Goal: Task Accomplishment & Management: Use online tool/utility

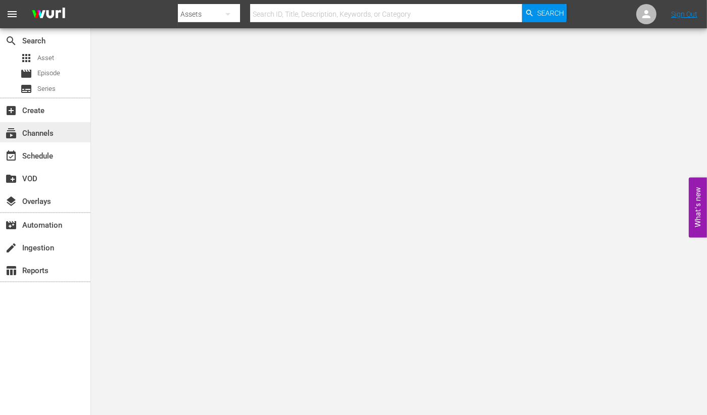
click at [52, 124] on div "subscriptions Channels" at bounding box center [45, 132] width 90 height 20
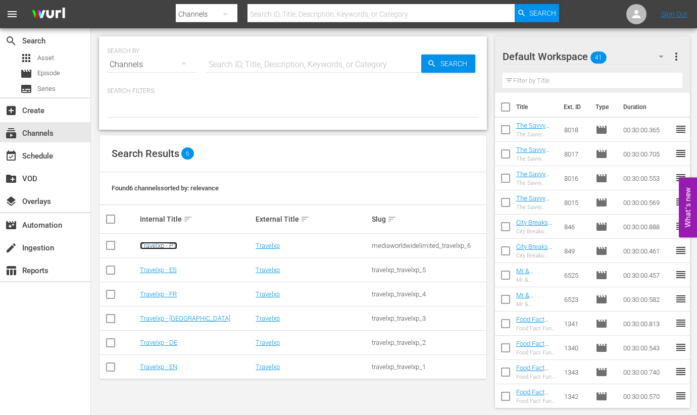
click at [173, 245] on link "Travelxp - PT" at bounding box center [158, 246] width 37 height 8
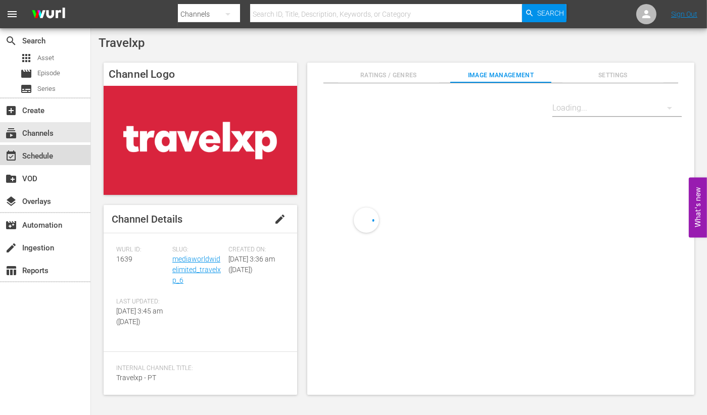
click at [62, 157] on div "event_available Schedule" at bounding box center [45, 155] width 90 height 20
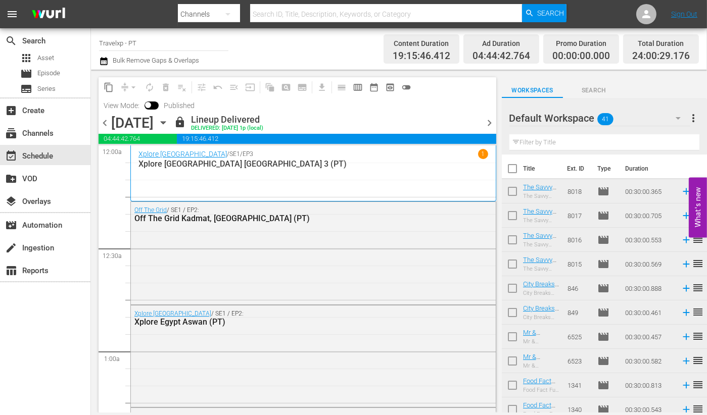
click at [488, 121] on span "chevron_right" at bounding box center [490, 123] width 13 height 13
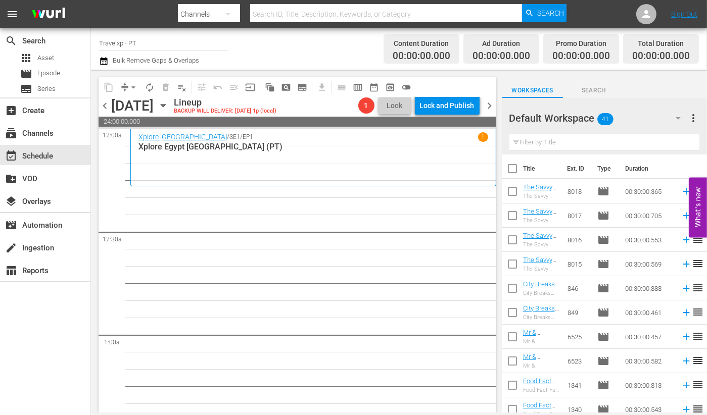
click at [607, 145] on input "text" at bounding box center [604, 142] width 190 height 16
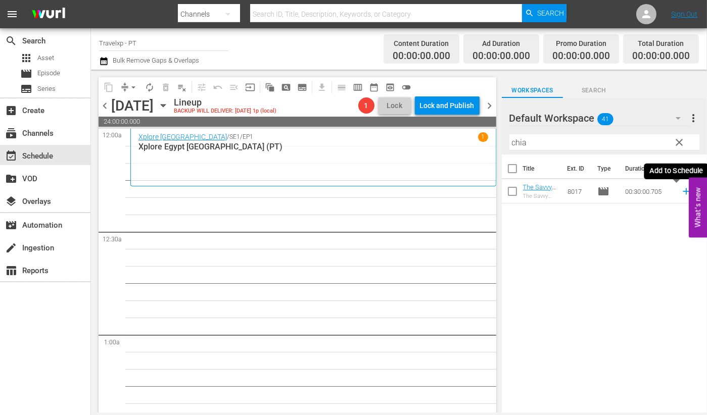
click at [683, 193] on icon at bounding box center [686, 191] width 7 height 7
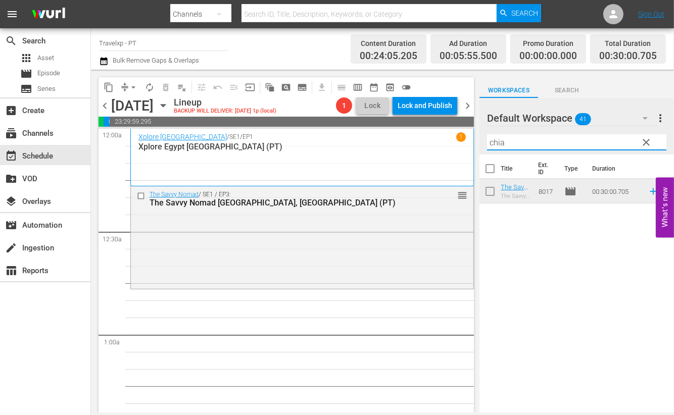
click at [493, 138] on input "chia" at bounding box center [576, 142] width 179 height 16
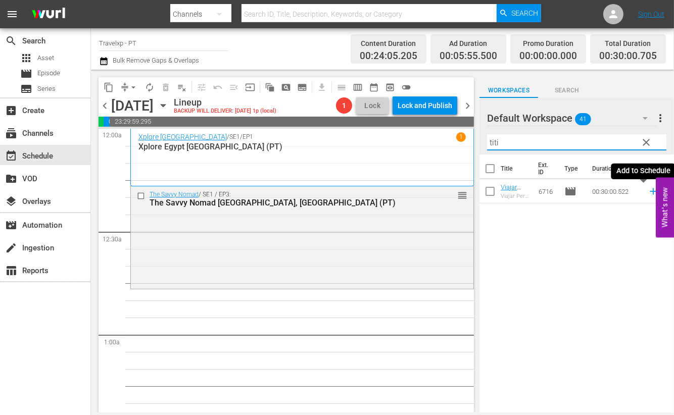
click at [650, 191] on icon at bounding box center [653, 191] width 7 height 7
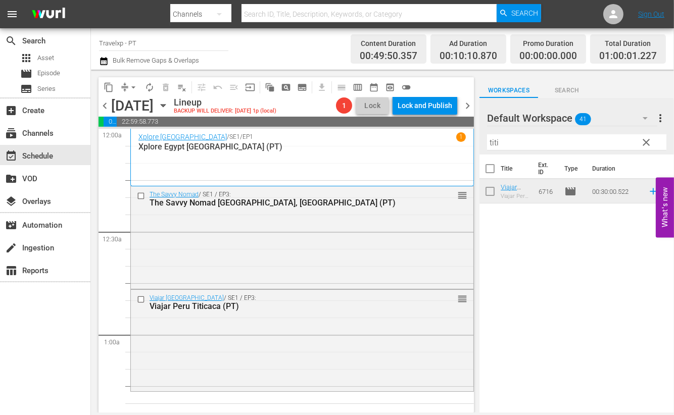
click at [490, 141] on input "titi" at bounding box center [576, 142] width 179 height 16
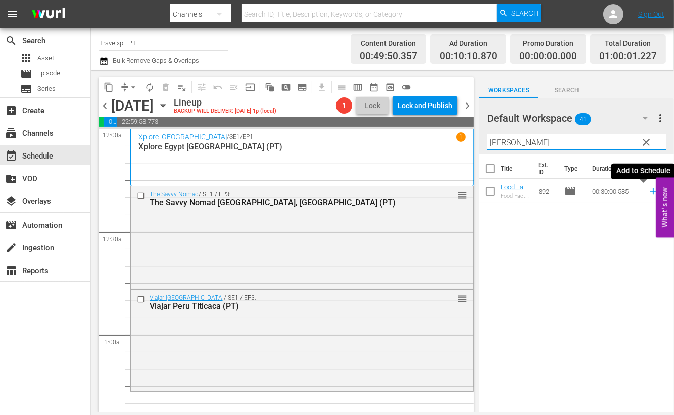
click at [648, 193] on icon at bounding box center [653, 191] width 11 height 11
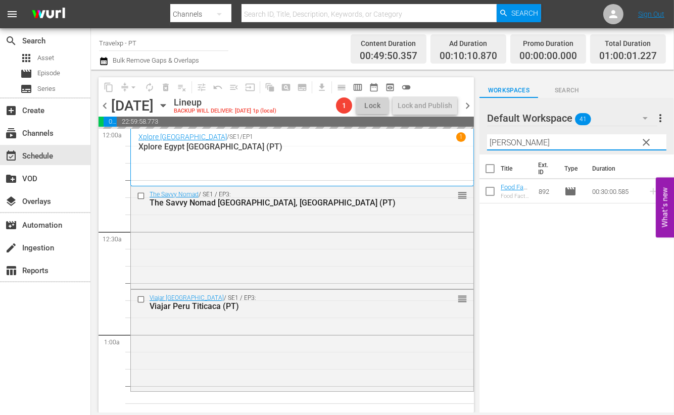
click at [507, 141] on input "hoch" at bounding box center [576, 142] width 179 height 16
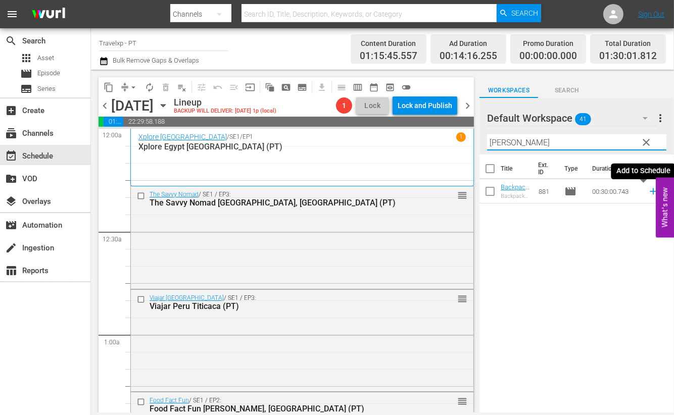
click at [648, 192] on icon at bounding box center [653, 191] width 11 height 11
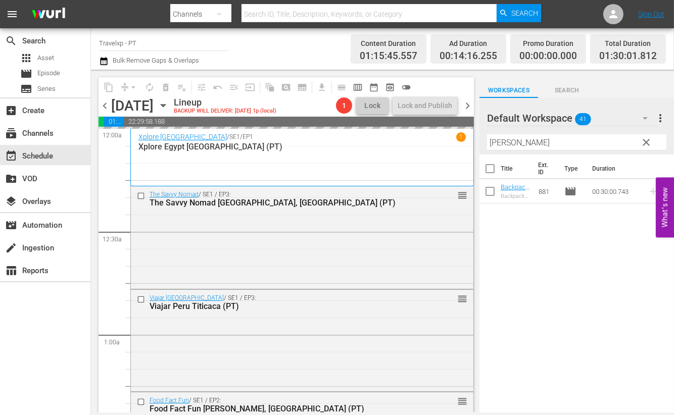
click at [501, 140] on input "jodh" at bounding box center [576, 142] width 179 height 16
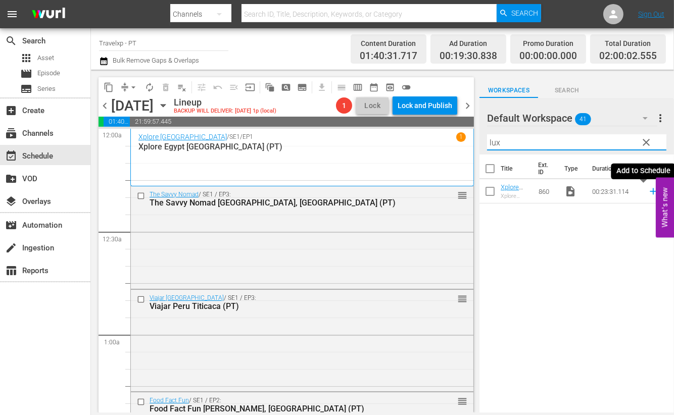
click at [648, 193] on icon at bounding box center [653, 191] width 11 height 11
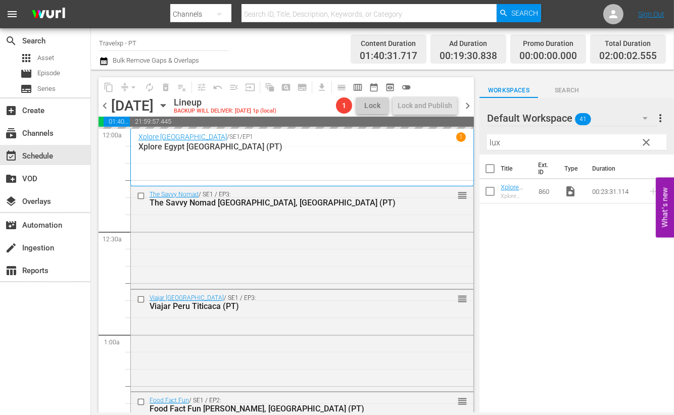
click at [494, 143] on input "lux" at bounding box center [576, 142] width 179 height 16
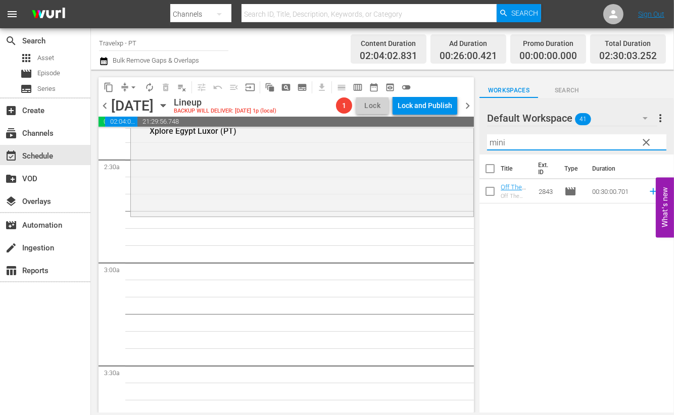
scroll to position [442, 0]
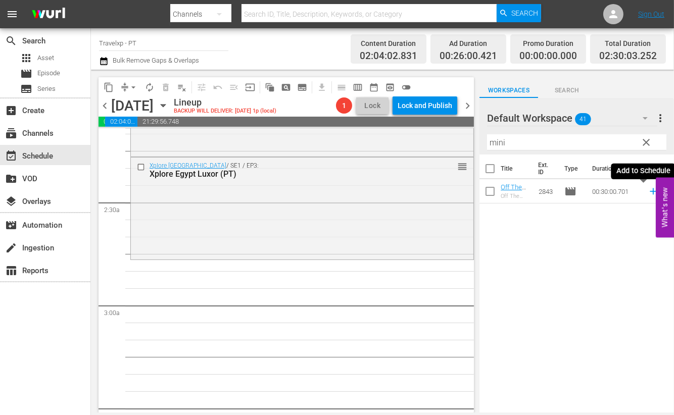
click at [648, 194] on icon at bounding box center [653, 191] width 11 height 11
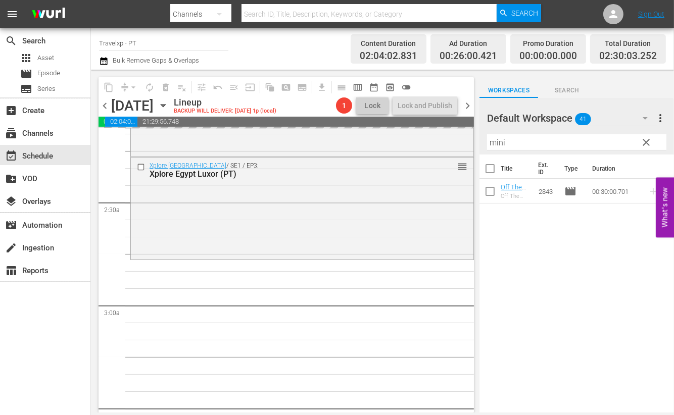
click at [495, 138] on input "mini" at bounding box center [576, 142] width 179 height 16
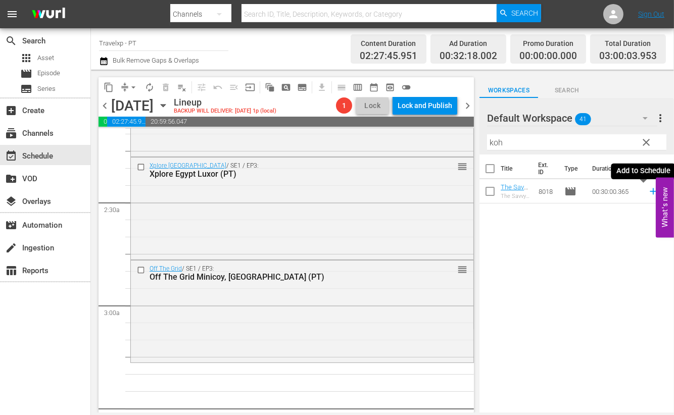
click at [650, 191] on icon at bounding box center [653, 191] width 7 height 7
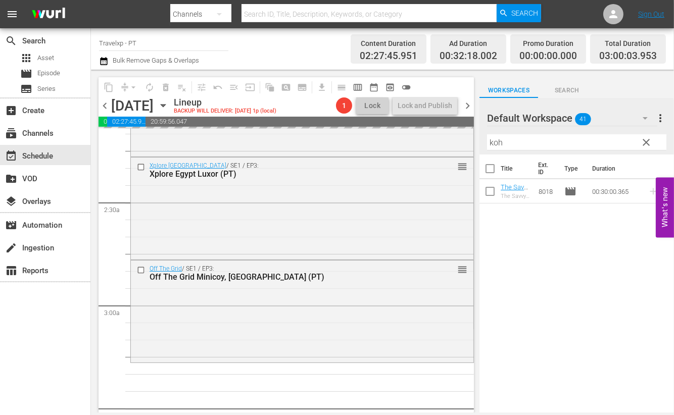
click at [493, 142] on input "koh" at bounding box center [576, 142] width 179 height 16
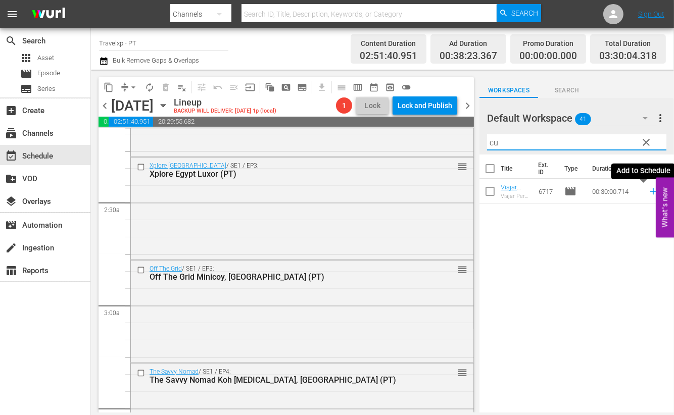
drag, startPoint x: 643, startPoint y: 193, endPoint x: 491, endPoint y: 145, distance: 159.3
click at [648, 193] on icon at bounding box center [653, 191] width 11 height 11
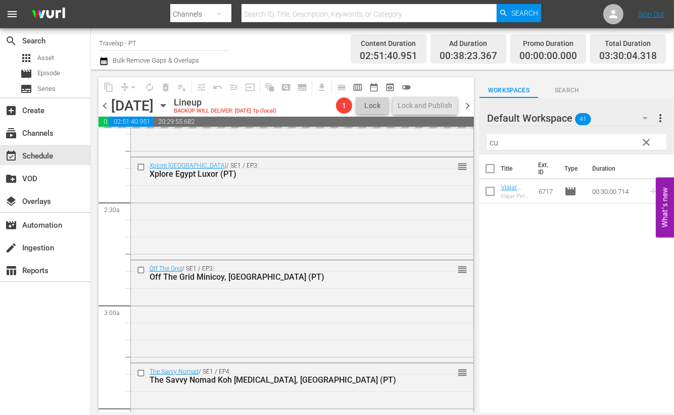
click at [489, 142] on input "cu" at bounding box center [576, 142] width 179 height 16
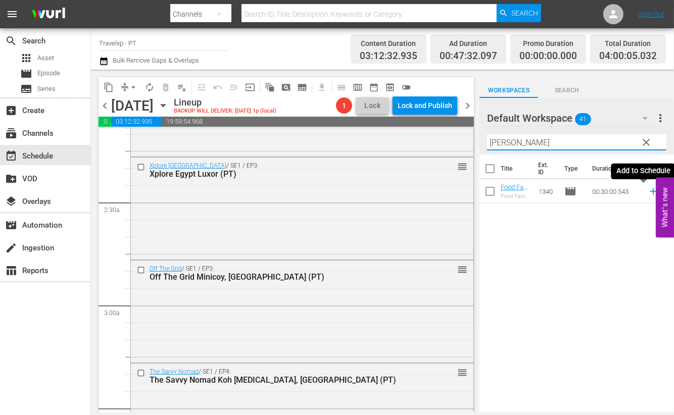
click at [650, 191] on icon at bounding box center [653, 191] width 7 height 7
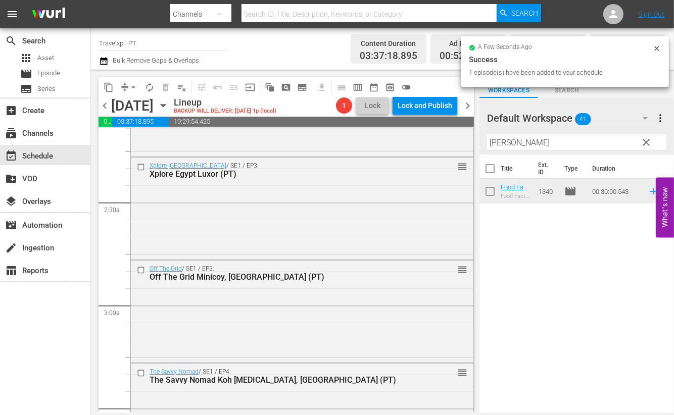
click at [498, 138] on input "amster" at bounding box center [576, 142] width 179 height 16
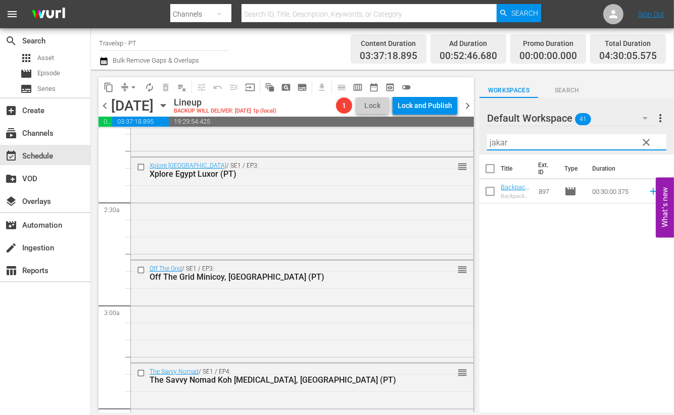
click at [648, 190] on icon at bounding box center [653, 191] width 11 height 11
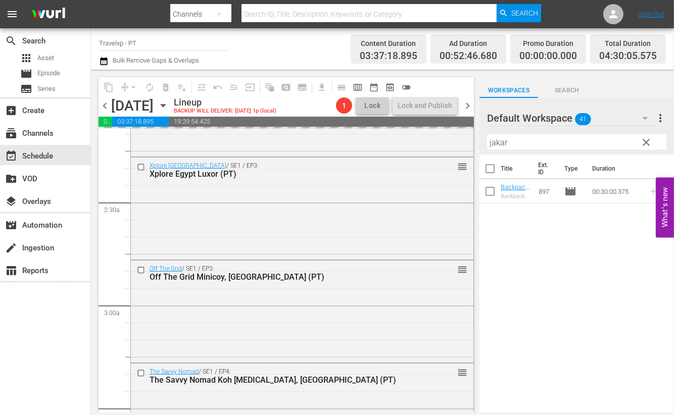
click at [495, 141] on input "jakar" at bounding box center [576, 142] width 179 height 16
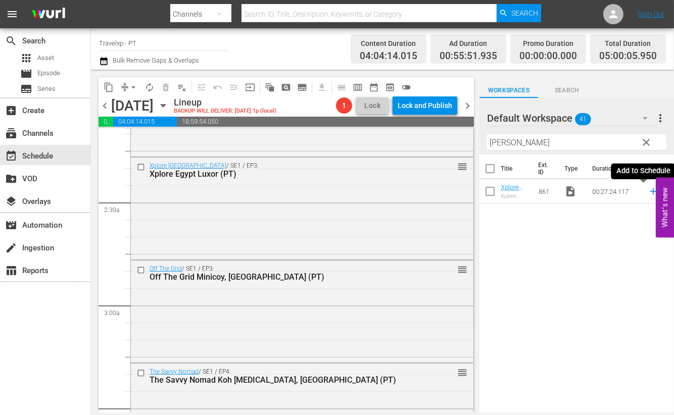
click at [650, 191] on icon at bounding box center [653, 191] width 7 height 7
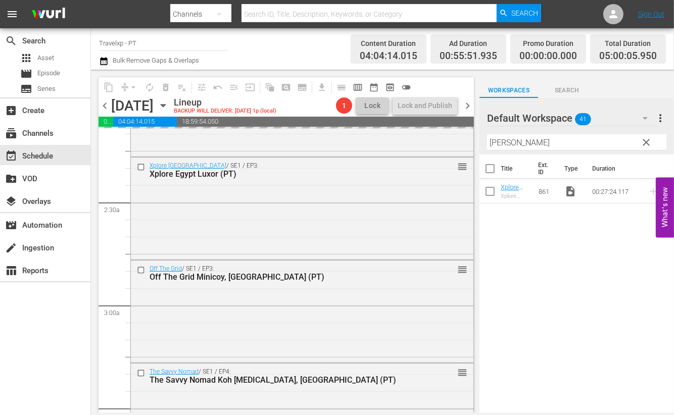
click at [492, 148] on input "alex" at bounding box center [576, 142] width 179 height 16
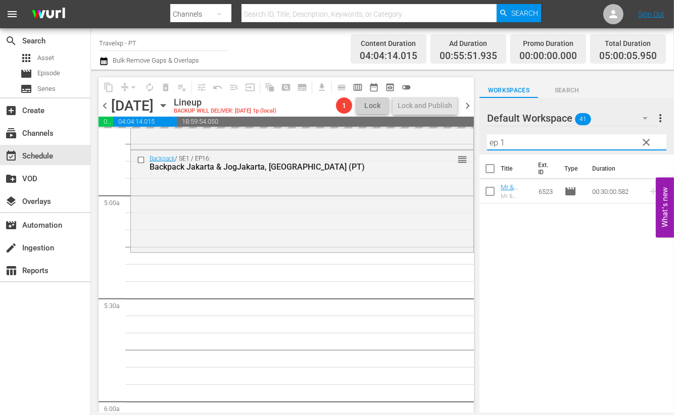
scroll to position [947, 0]
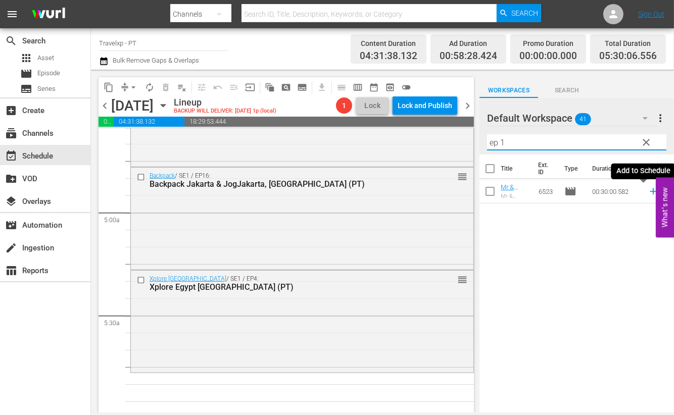
click at [650, 191] on icon at bounding box center [653, 191] width 7 height 7
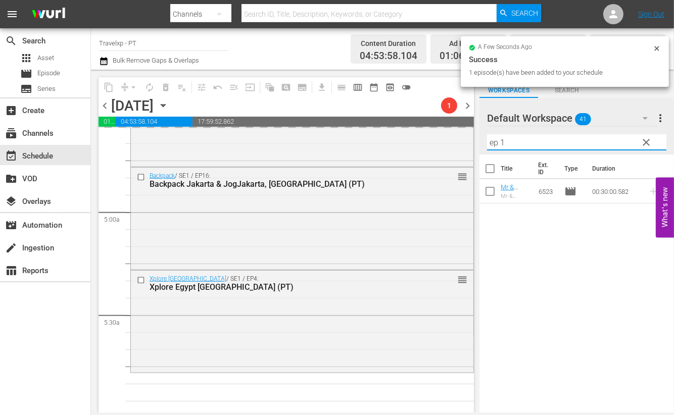
drag, startPoint x: 518, startPoint y: 140, endPoint x: 477, endPoint y: 135, distance: 40.7
click at [477, 135] on div "content_copy compress arrow_drop_down autorenew_outlined delete_forever_outline…" at bounding box center [382, 241] width 583 height 343
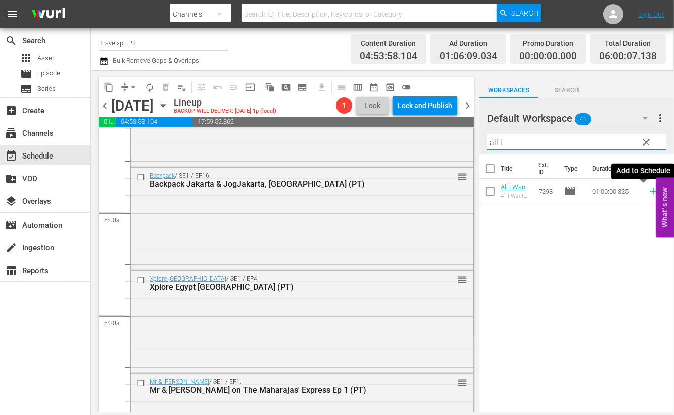
click at [648, 195] on icon at bounding box center [653, 191] width 11 height 11
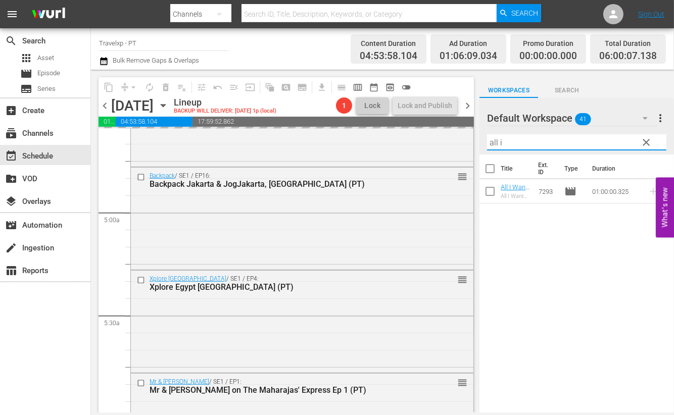
drag, startPoint x: 508, startPoint y: 142, endPoint x: 477, endPoint y: 136, distance: 31.3
click at [477, 136] on div "content_copy compress arrow_drop_down autorenew_outlined delete_forever_outline…" at bounding box center [382, 241] width 583 height 343
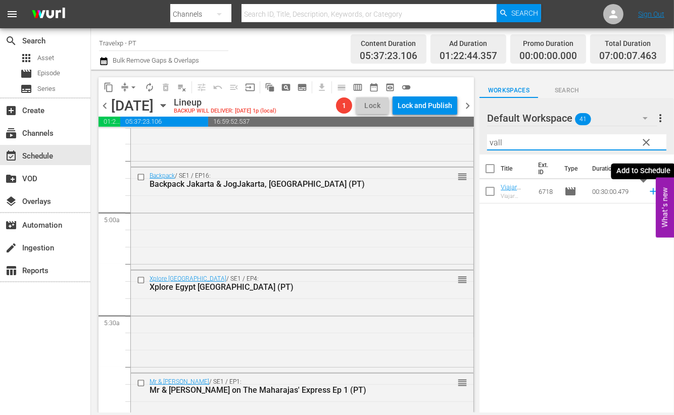
click at [648, 189] on icon at bounding box center [653, 191] width 11 height 11
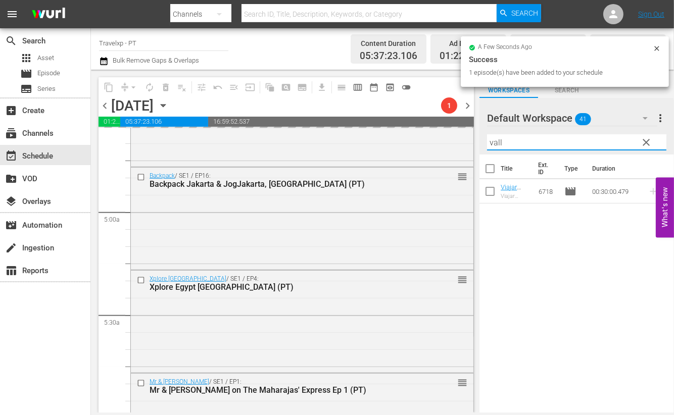
click at [494, 142] on input "vall" at bounding box center [576, 142] width 179 height 16
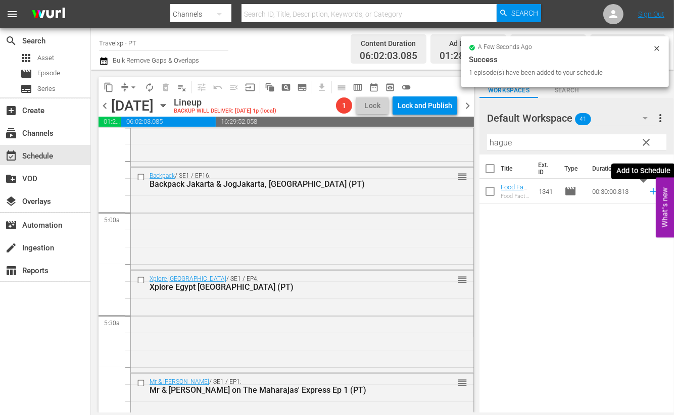
click at [648, 190] on icon at bounding box center [653, 191] width 11 height 11
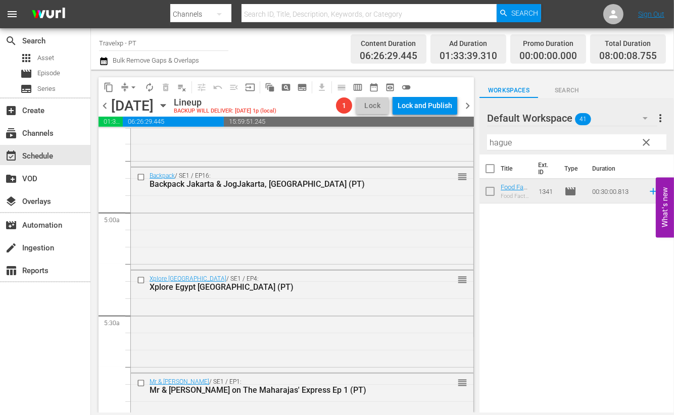
click at [500, 142] on input "hague" at bounding box center [576, 142] width 179 height 16
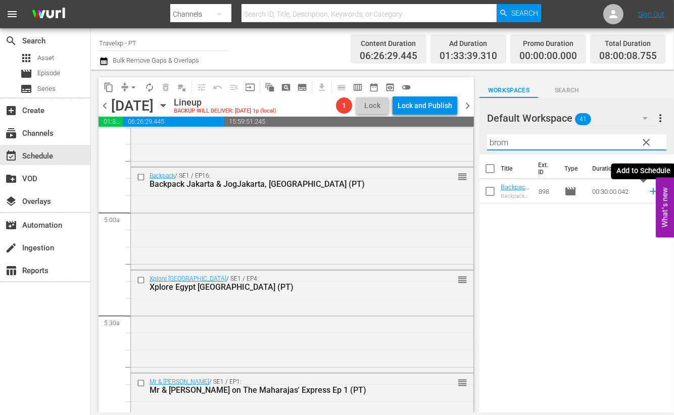
click at [650, 191] on icon at bounding box center [653, 191] width 7 height 7
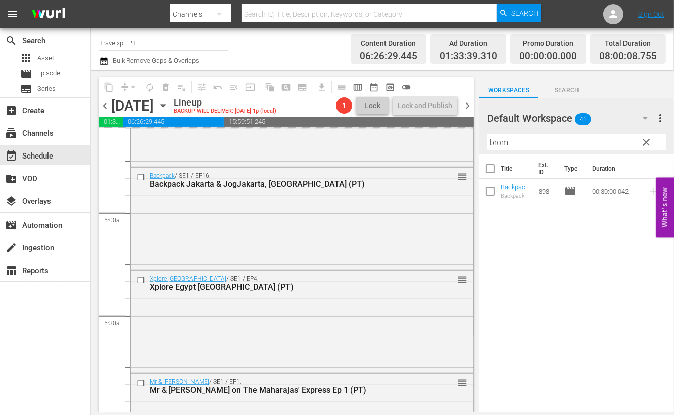
click at [503, 140] on input "brom" at bounding box center [576, 142] width 179 height 16
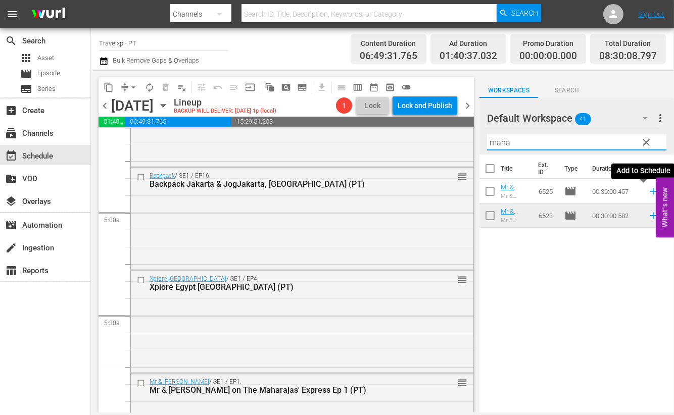
click at [650, 191] on icon at bounding box center [653, 191] width 7 height 7
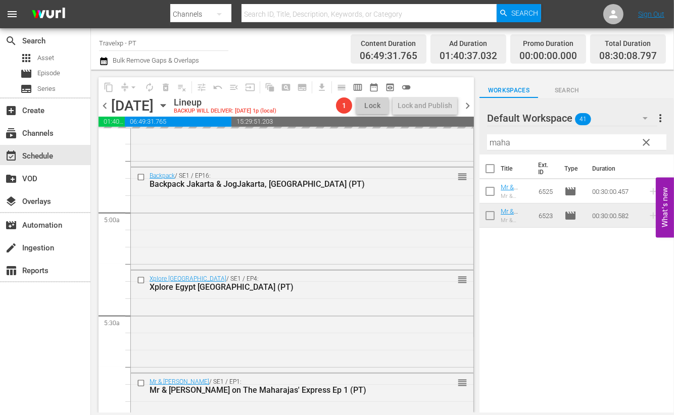
click at [503, 142] on input "maha" at bounding box center [576, 142] width 179 height 16
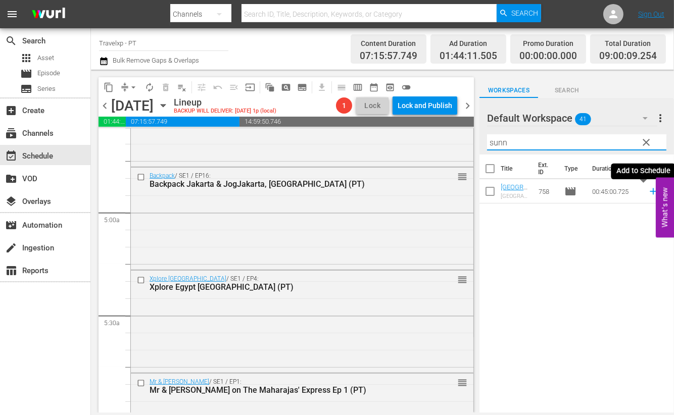
click at [650, 190] on icon at bounding box center [653, 191] width 7 height 7
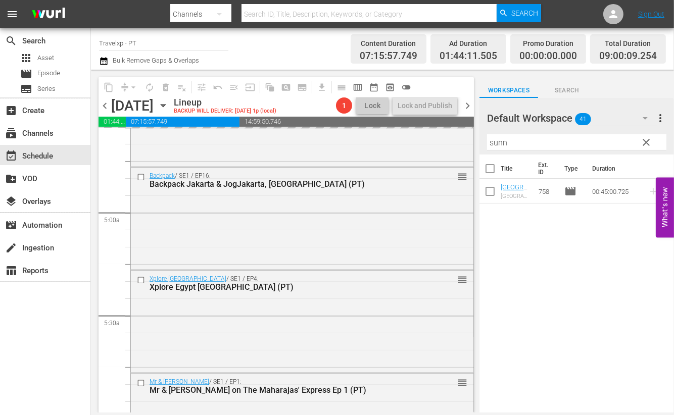
click at [501, 140] on input "sunn" at bounding box center [576, 142] width 179 height 16
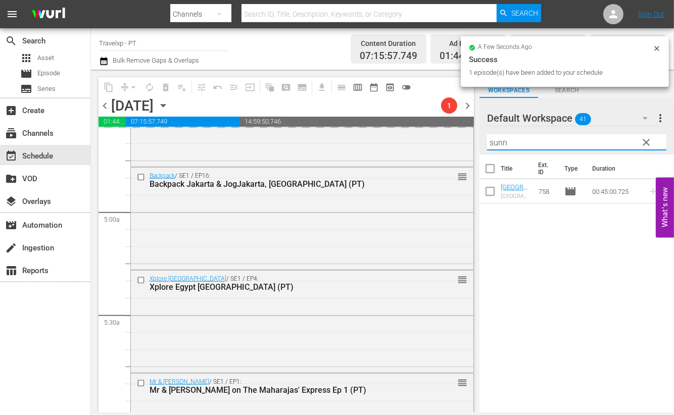
click at [501, 140] on input "sunn" at bounding box center [576, 142] width 179 height 16
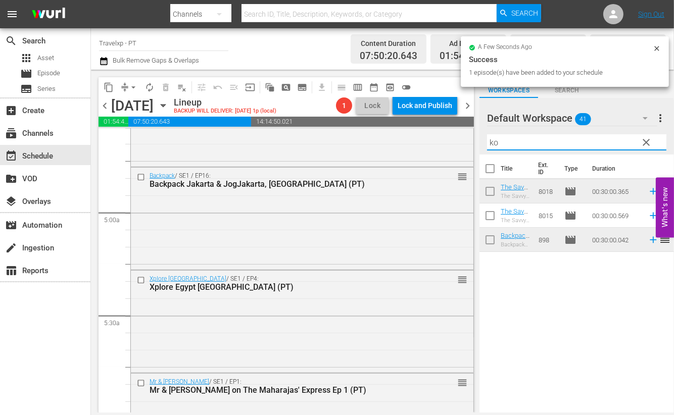
type input "k"
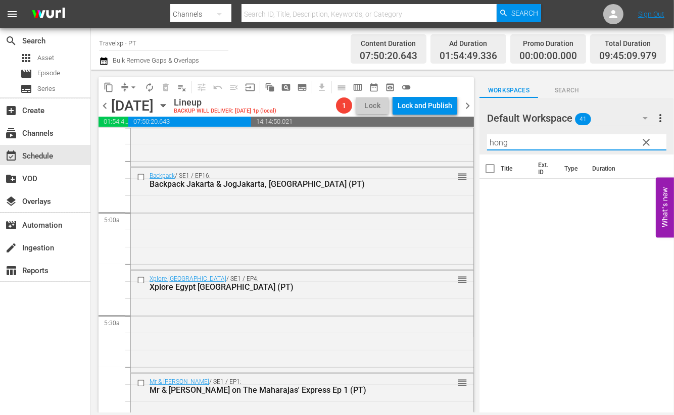
drag, startPoint x: 515, startPoint y: 141, endPoint x: 472, endPoint y: 135, distance: 42.9
click at [472, 135] on div "content_copy compress arrow_drop_down autorenew_outlined delete_forever_outline…" at bounding box center [382, 241] width 583 height 343
click at [648, 190] on icon at bounding box center [653, 191] width 11 height 11
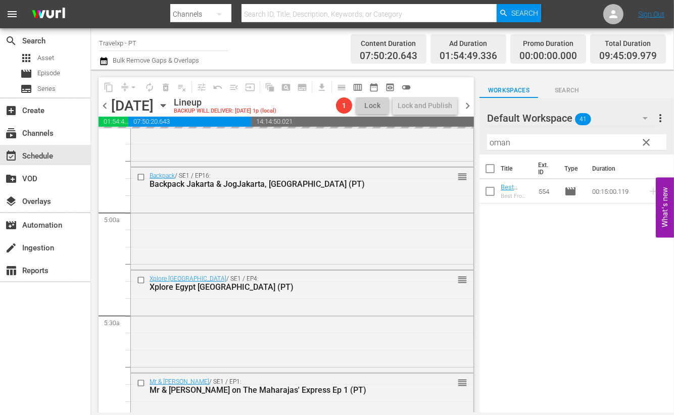
click at [503, 144] on input "oman" at bounding box center [576, 142] width 179 height 16
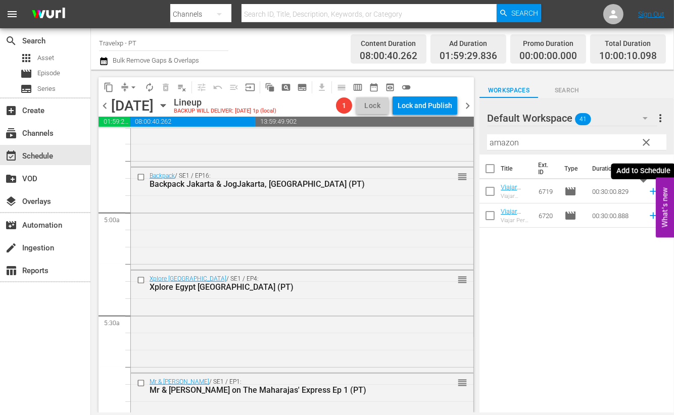
click at [648, 193] on icon at bounding box center [653, 191] width 11 height 11
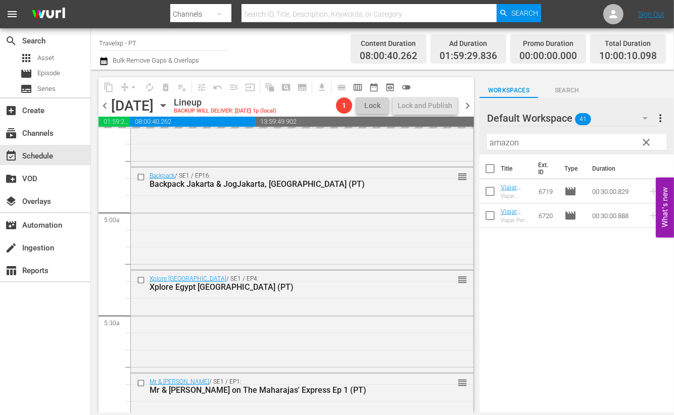
click at [511, 143] on input "amazon" at bounding box center [576, 142] width 179 height 16
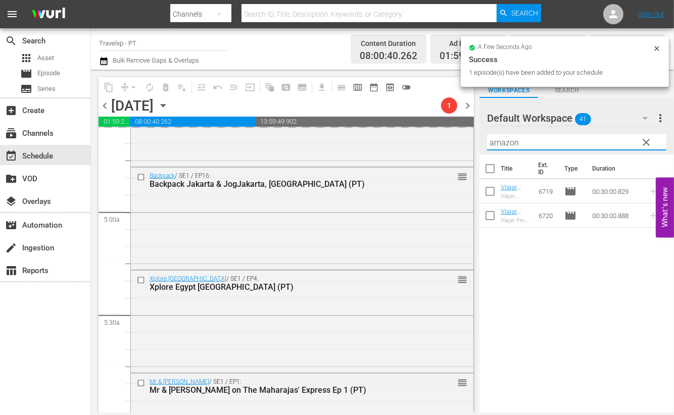
click at [511, 143] on input "amazon" at bounding box center [576, 142] width 179 height 16
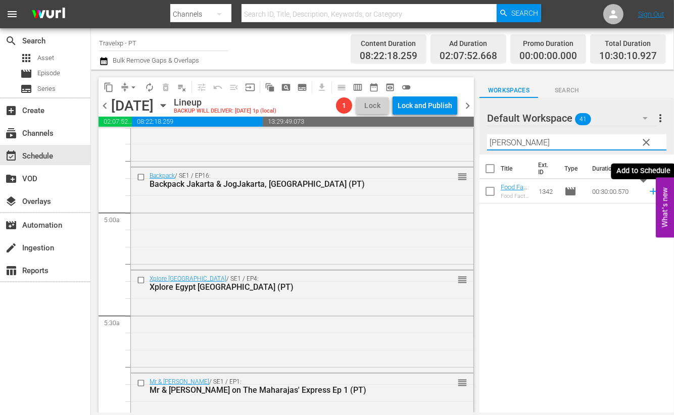
click at [650, 191] on icon at bounding box center [653, 191] width 7 height 7
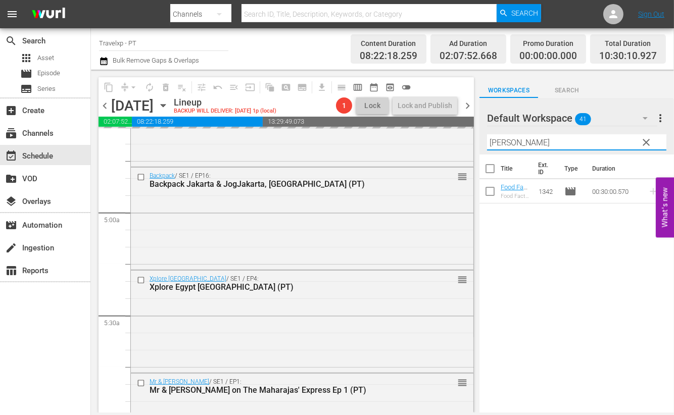
click at [501, 142] on input "rotter" at bounding box center [576, 142] width 179 height 16
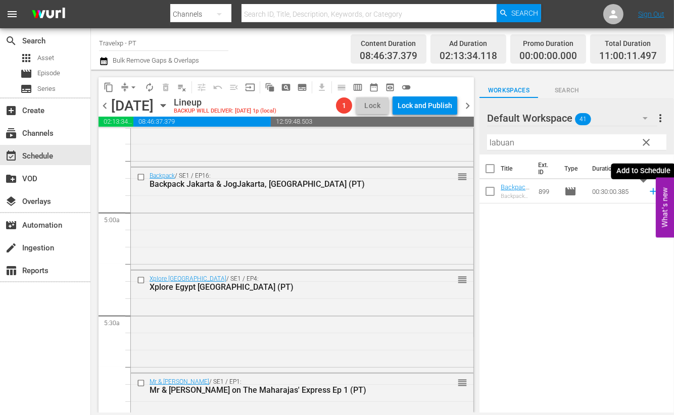
click at [650, 191] on icon at bounding box center [653, 191] width 7 height 7
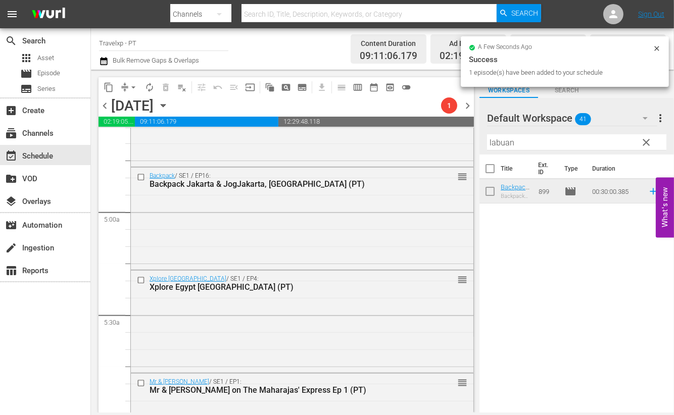
click at [505, 143] on input "labuan" at bounding box center [576, 142] width 179 height 16
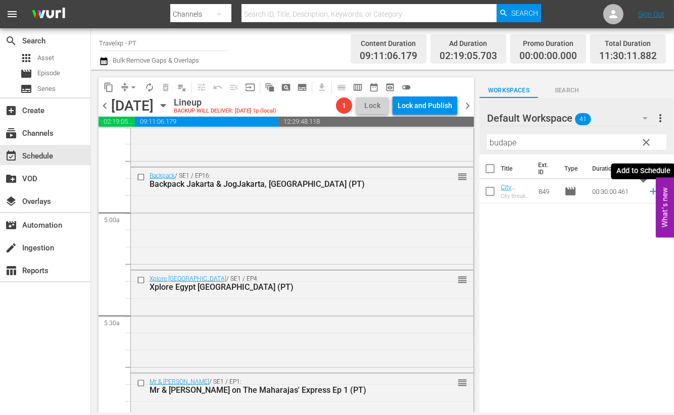
drag, startPoint x: 644, startPoint y: 192, endPoint x: 487, endPoint y: 137, distance: 166.8
click at [648, 192] on icon at bounding box center [653, 191] width 11 height 11
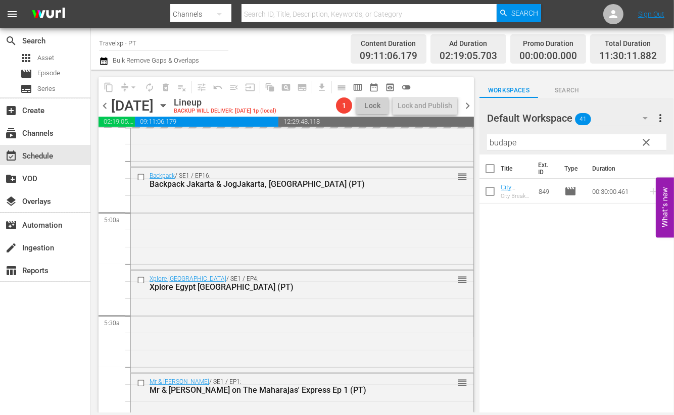
click at [496, 145] on input "budape" at bounding box center [576, 142] width 179 height 16
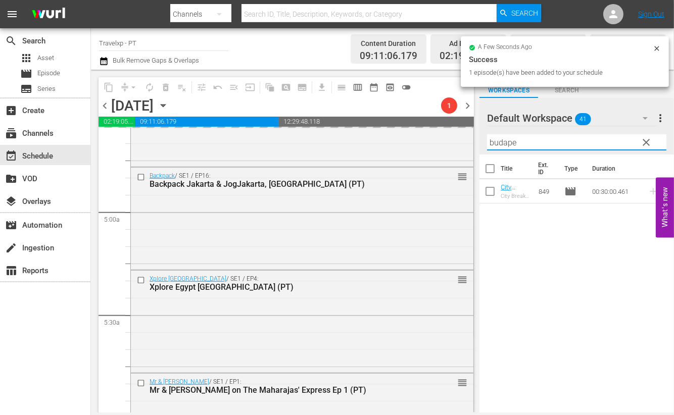
click at [496, 145] on input "budape" at bounding box center [576, 142] width 179 height 16
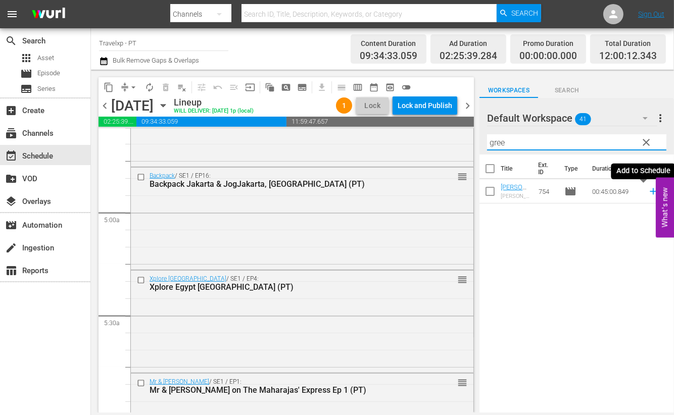
click at [648, 192] on icon at bounding box center [653, 191] width 11 height 11
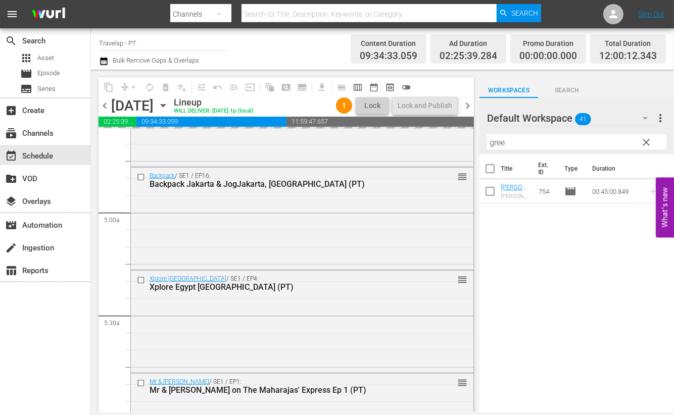
click at [500, 145] on input "gree" at bounding box center [576, 142] width 179 height 16
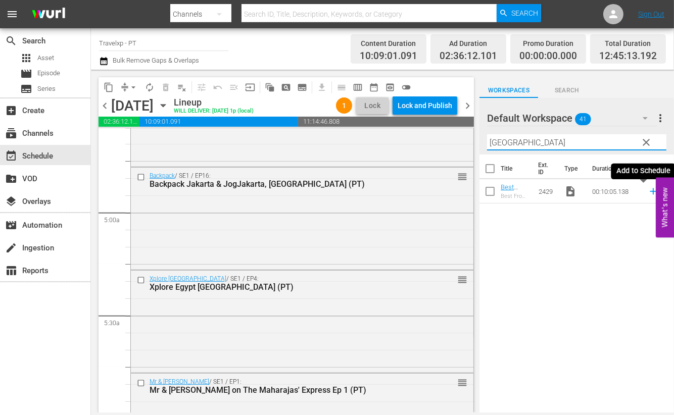
click at [648, 194] on icon at bounding box center [653, 191] width 11 height 11
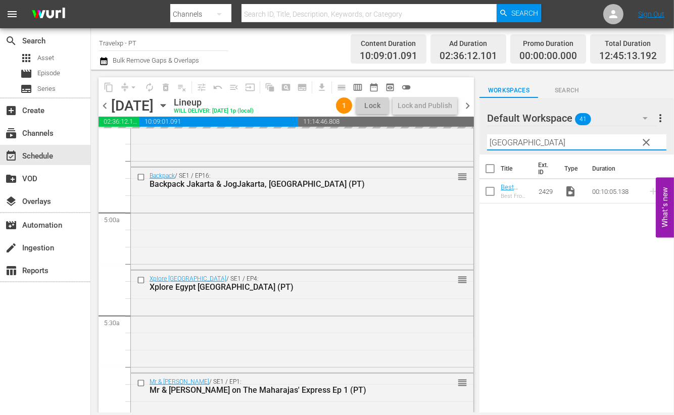
click at [510, 143] on input "taiwan" at bounding box center [576, 142] width 179 height 16
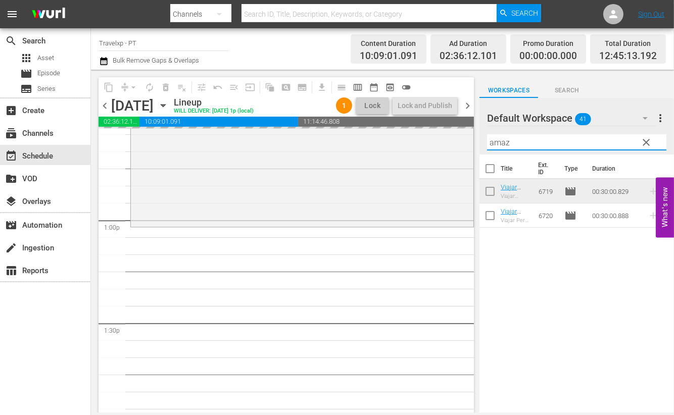
scroll to position [2526, 0]
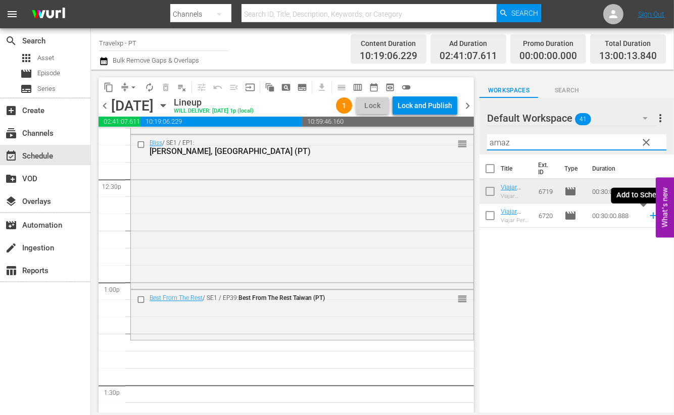
drag, startPoint x: 644, startPoint y: 220, endPoint x: 482, endPoint y: 135, distance: 183.5
click at [648, 220] on icon at bounding box center [653, 215] width 11 height 11
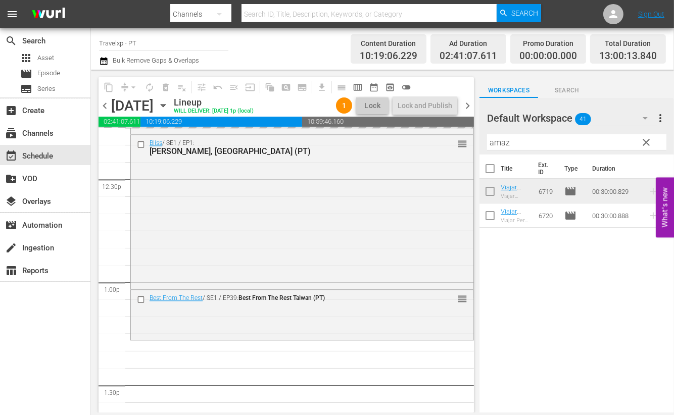
click at [503, 142] on input "amaz" at bounding box center [576, 142] width 179 height 16
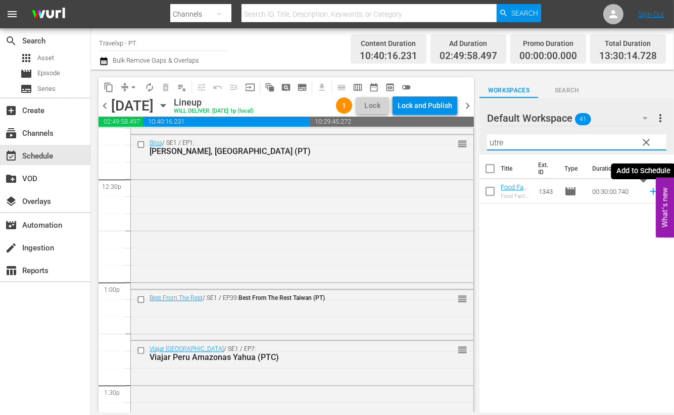
drag, startPoint x: 642, startPoint y: 191, endPoint x: 496, endPoint y: 138, distance: 155.8
click at [650, 191] on icon at bounding box center [653, 191] width 7 height 7
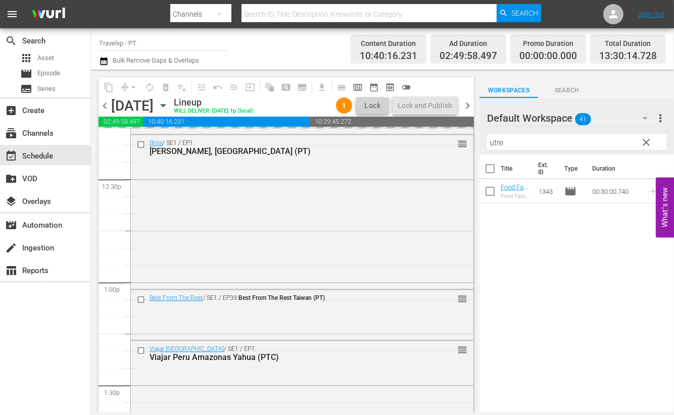
click at [495, 145] on input "utre" at bounding box center [576, 142] width 179 height 16
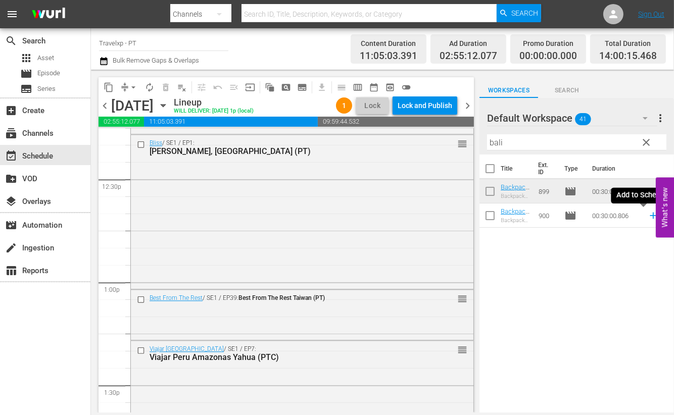
click at [648, 218] on icon at bounding box center [653, 215] width 11 height 11
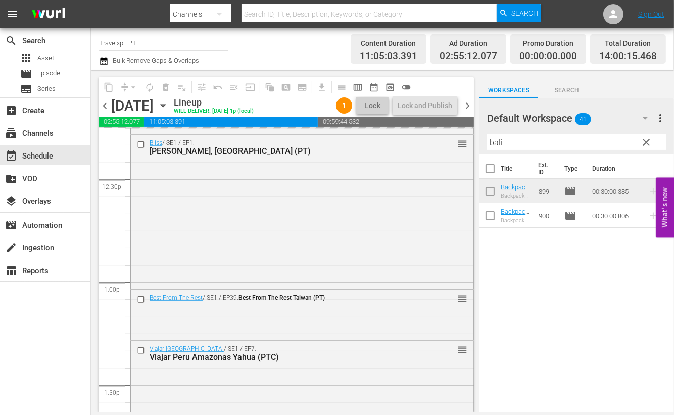
click at [495, 140] on input "bali" at bounding box center [576, 142] width 179 height 16
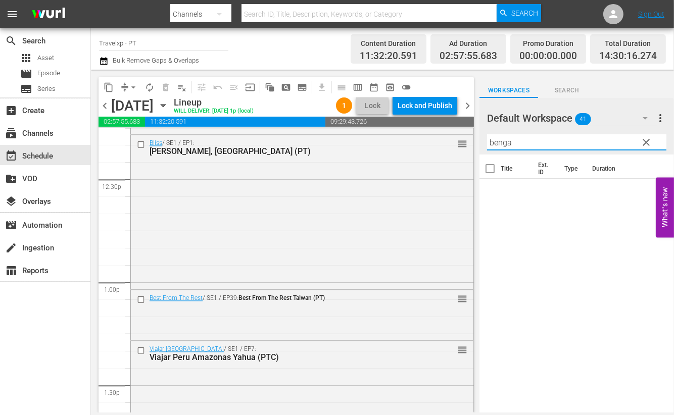
click at [499, 143] on input "benga" at bounding box center [576, 142] width 179 height 16
drag, startPoint x: 529, startPoint y: 313, endPoint x: 551, endPoint y: 289, distance: 32.9
click at [529, 313] on div "Title Ext. ID Type Duration City Breaks Prague (PT) City Breaks Prague, Czech R…" at bounding box center [576, 285] width 195 height 260
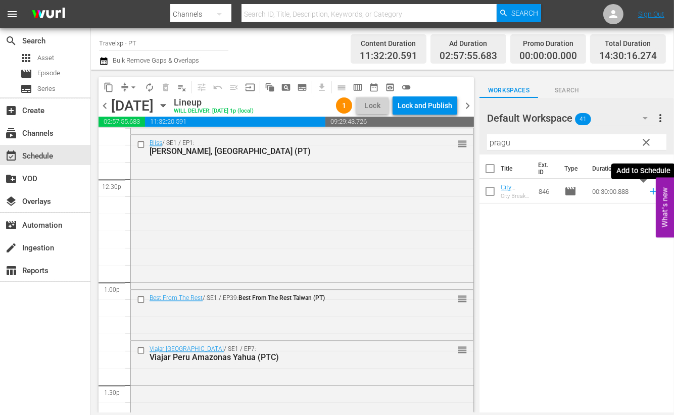
click at [650, 193] on icon at bounding box center [653, 191] width 7 height 7
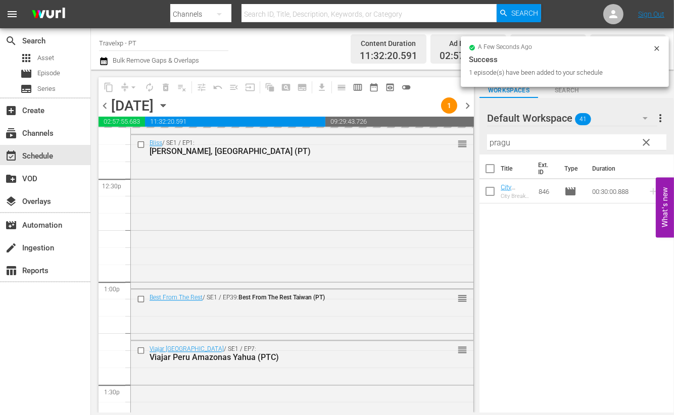
click at [503, 142] on input "pragu" at bounding box center [576, 142] width 179 height 16
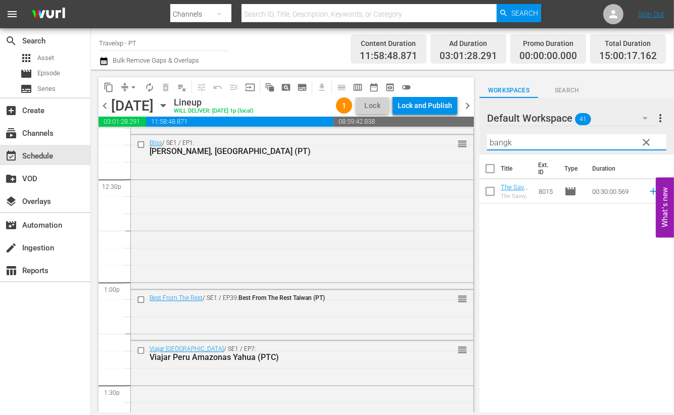
click at [596, 260] on div "Title Ext. ID Type Duration The Savvy Nomad Bangkok, Thailand (PT) The Savvy No…" at bounding box center [576, 285] width 195 height 260
click at [650, 191] on icon at bounding box center [653, 191] width 7 height 7
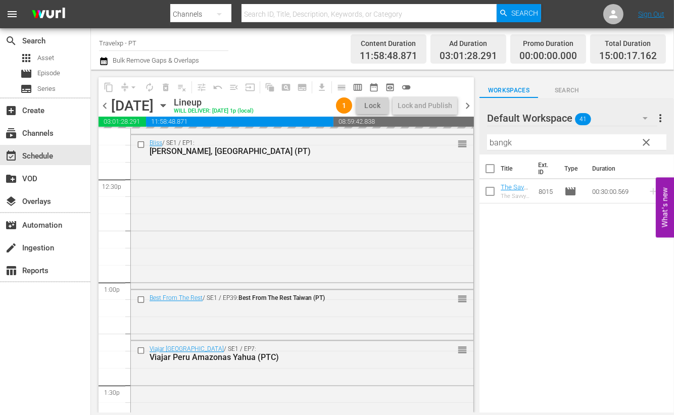
click at [498, 143] on input "bangk" at bounding box center [576, 142] width 179 height 16
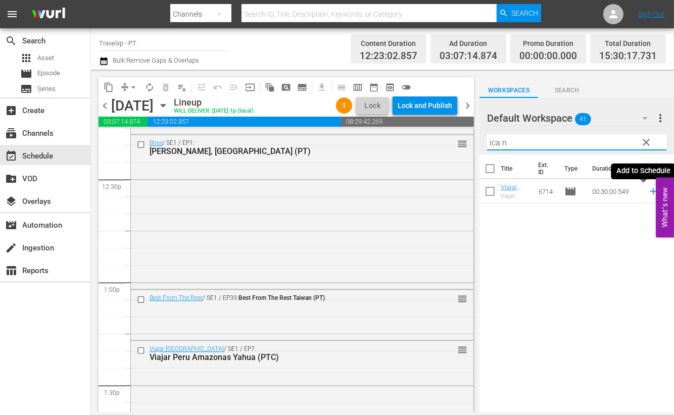
click at [650, 191] on icon at bounding box center [653, 191] width 7 height 7
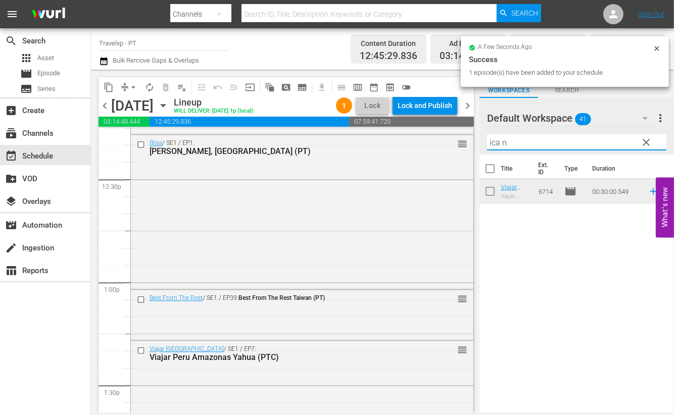
drag, startPoint x: 521, startPoint y: 142, endPoint x: 469, endPoint y: 135, distance: 52.5
click at [469, 135] on div "content_copy compress arrow_drop_down autorenew_outlined delete_forever_outline…" at bounding box center [382, 241] width 583 height 343
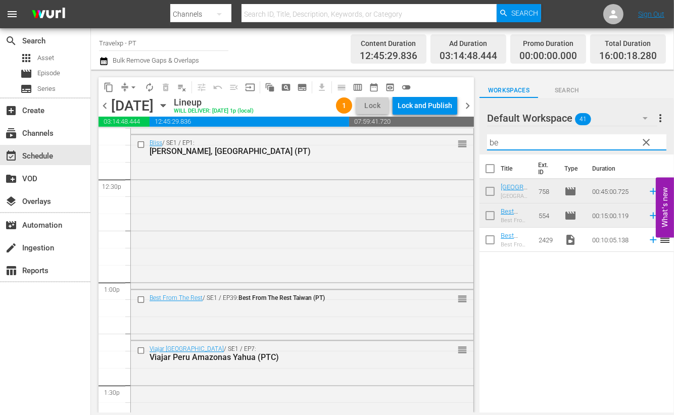
type input "b"
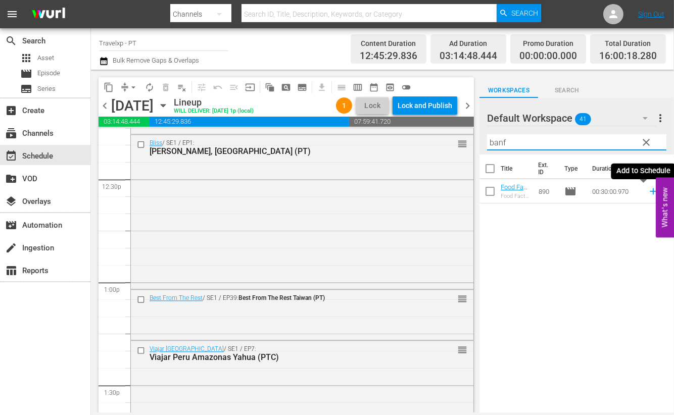
click at [648, 193] on icon at bounding box center [653, 191] width 11 height 11
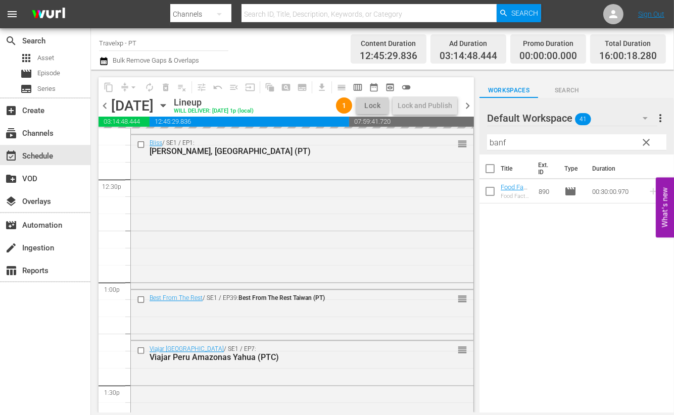
click at [495, 143] on input "banf" at bounding box center [576, 142] width 179 height 16
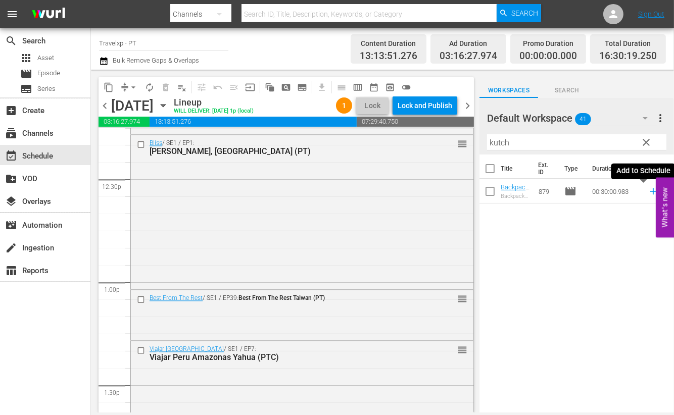
click at [648, 193] on icon at bounding box center [653, 191] width 11 height 11
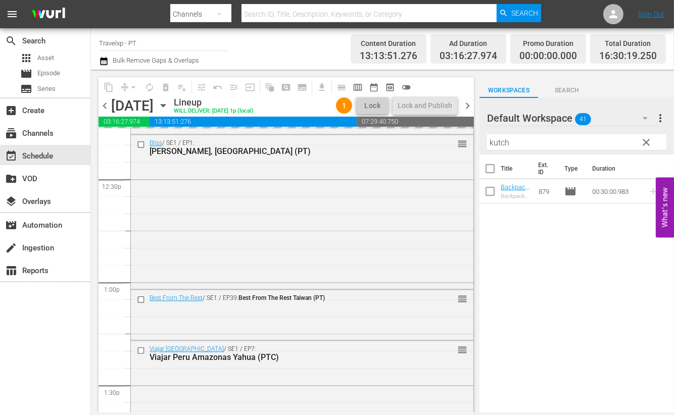
click at [494, 140] on input "kutch" at bounding box center [576, 142] width 179 height 16
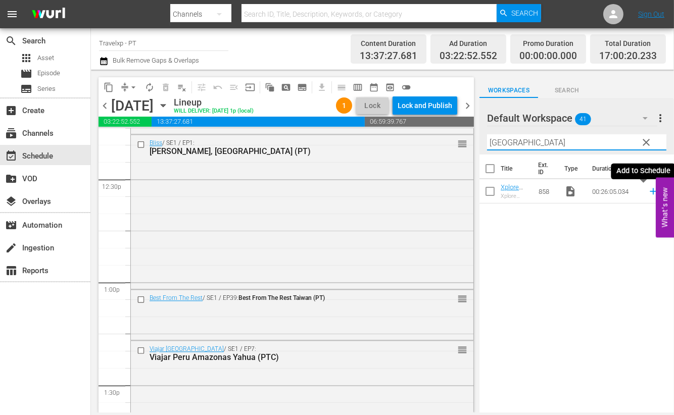
click at [648, 193] on icon at bounding box center [653, 191] width 11 height 11
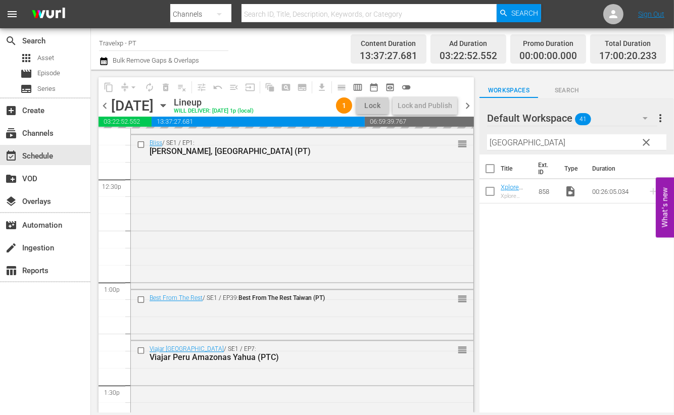
click at [502, 142] on input "cairo" at bounding box center [576, 142] width 179 height 16
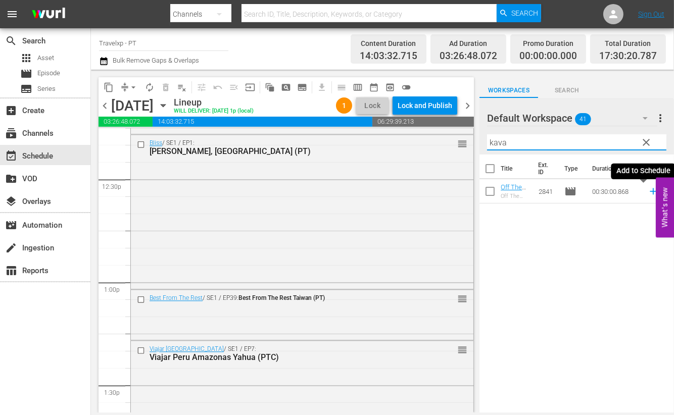
click at [648, 190] on icon at bounding box center [653, 191] width 11 height 11
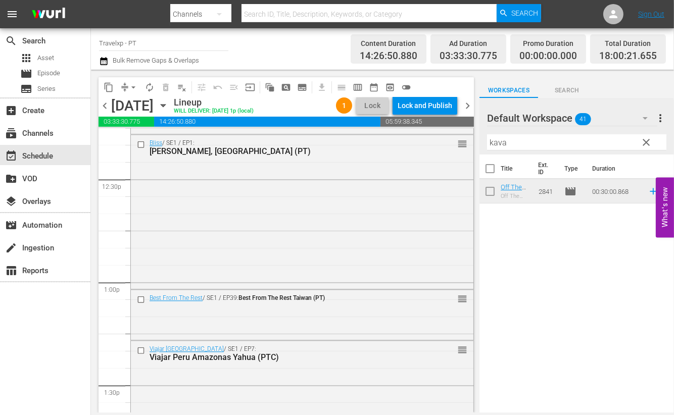
click at [498, 143] on input "kava" at bounding box center [576, 142] width 179 height 16
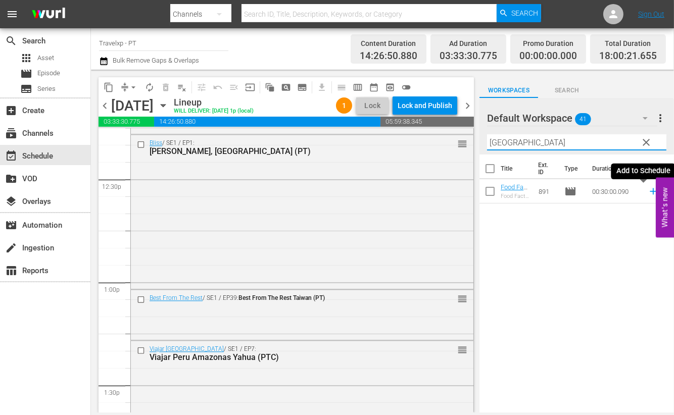
click at [650, 191] on icon at bounding box center [653, 191] width 7 height 7
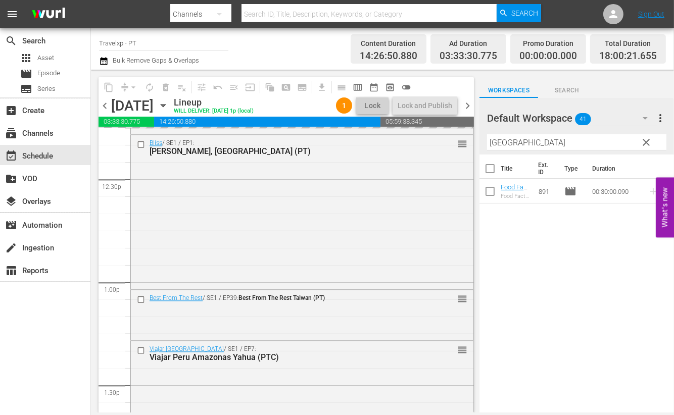
click at [510, 142] on input "[GEOGRAPHIC_DATA]" at bounding box center [576, 142] width 179 height 16
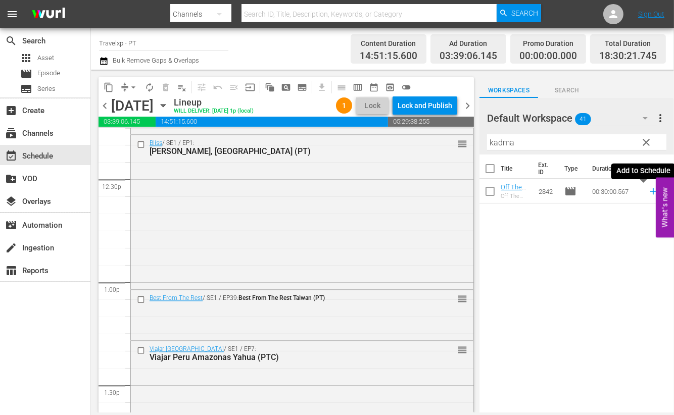
click at [650, 194] on icon at bounding box center [653, 191] width 7 height 7
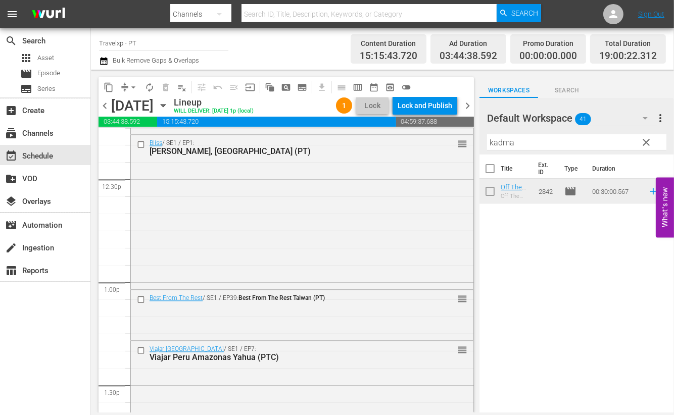
click at [511, 142] on input "kadma" at bounding box center [576, 142] width 179 height 16
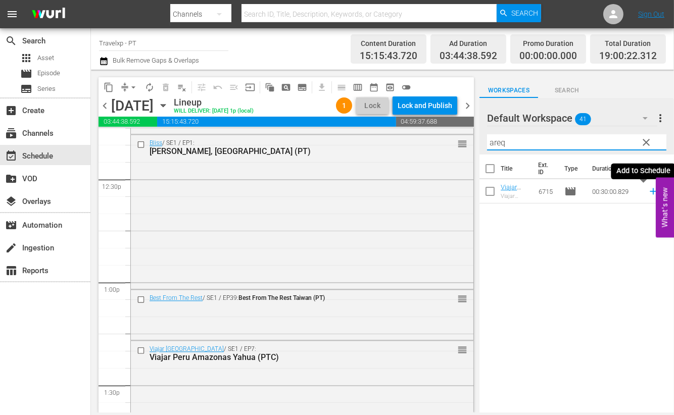
click at [650, 191] on icon at bounding box center [653, 191] width 7 height 7
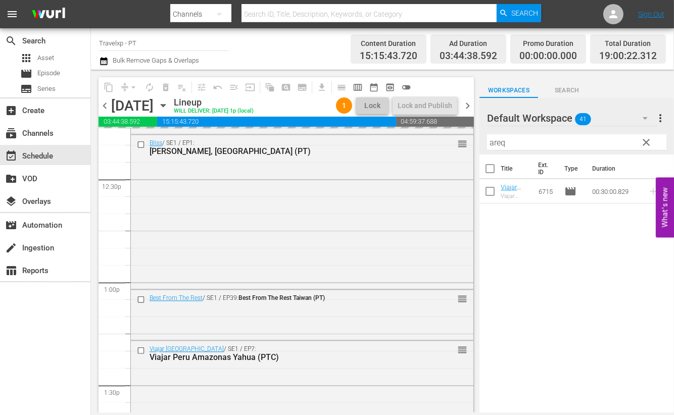
click at [493, 143] on input "areq" at bounding box center [576, 142] width 179 height 16
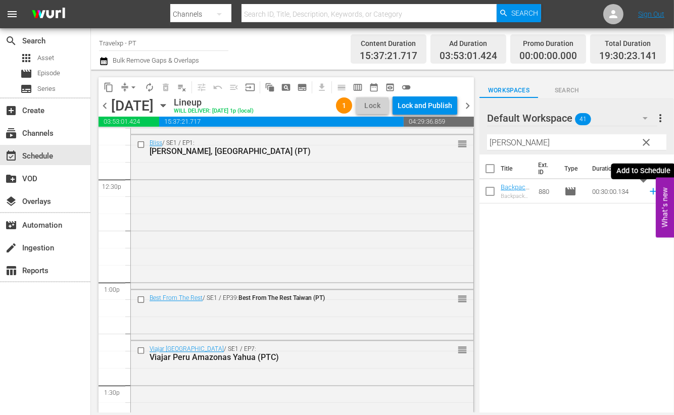
drag, startPoint x: 643, startPoint y: 190, endPoint x: 529, endPoint y: 149, distance: 122.1
click at [650, 190] on icon at bounding box center [653, 191] width 7 height 7
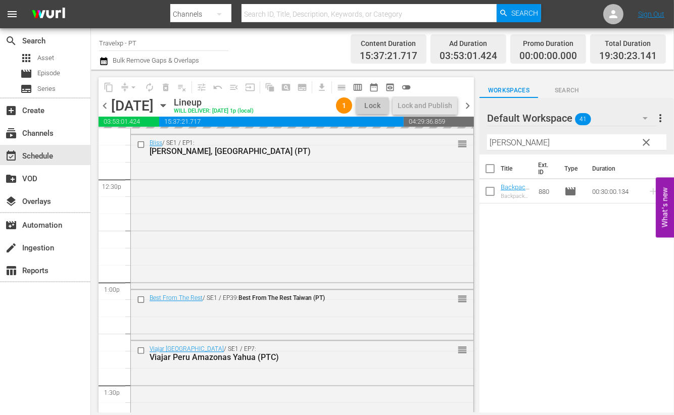
click at [504, 144] on input "[PERSON_NAME]" at bounding box center [576, 142] width 179 height 16
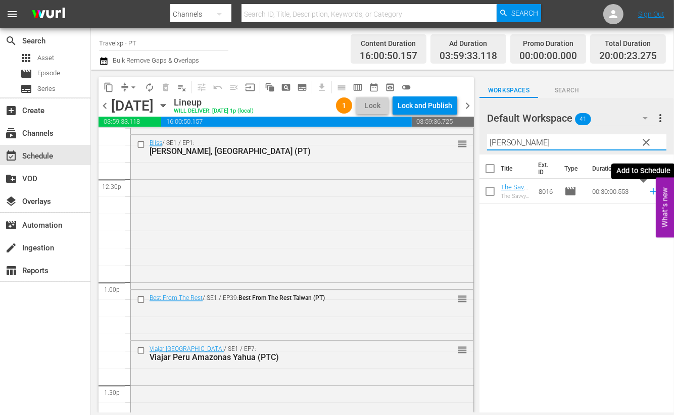
click at [648, 193] on icon at bounding box center [653, 191] width 11 height 11
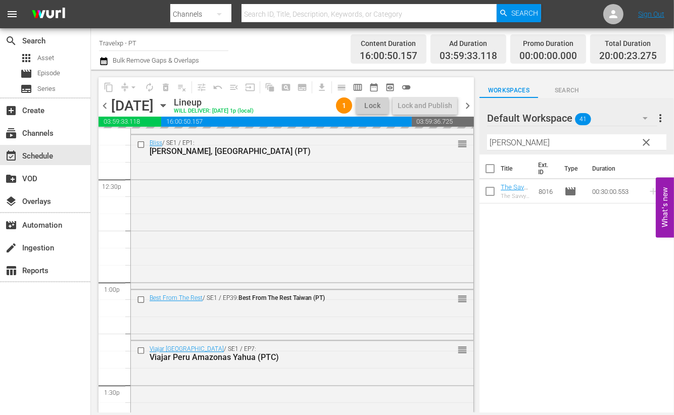
click at [496, 140] on input "[PERSON_NAME]" at bounding box center [576, 142] width 179 height 16
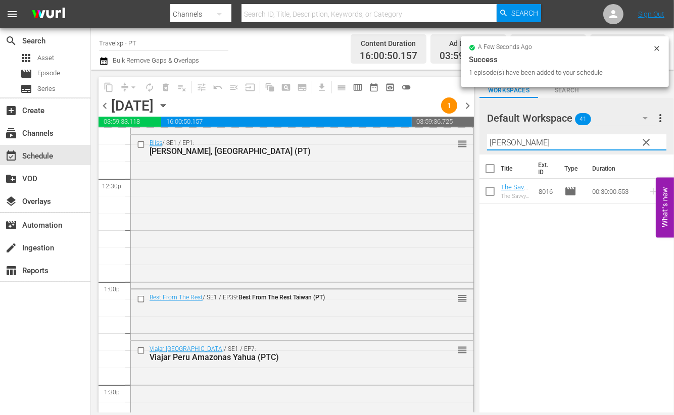
click at [496, 140] on input "[PERSON_NAME]" at bounding box center [576, 142] width 179 height 16
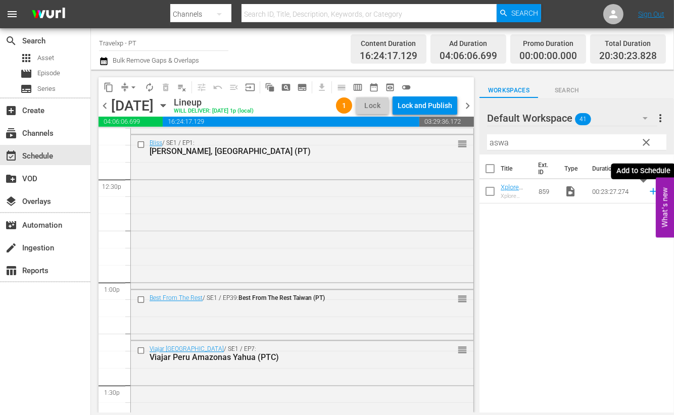
click at [648, 193] on icon at bounding box center [653, 191] width 11 height 11
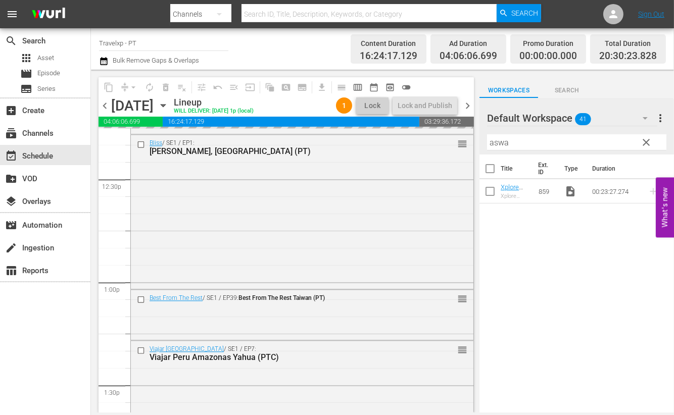
click at [500, 142] on input "aswa" at bounding box center [576, 142] width 179 height 16
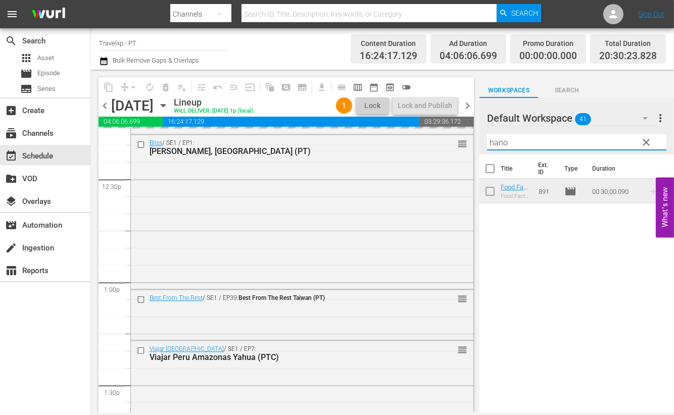
type input "[GEOGRAPHIC_DATA]"
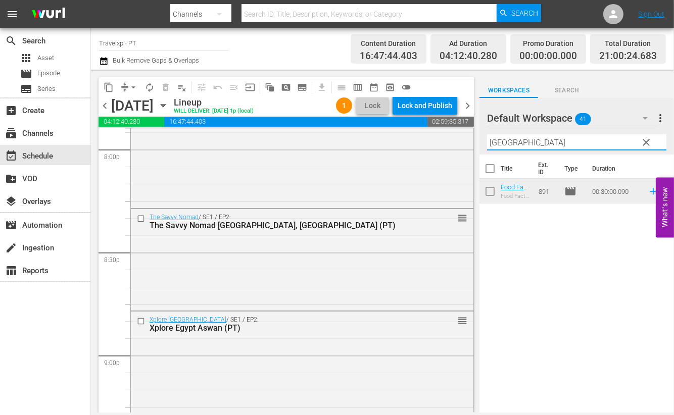
scroll to position [4232, 0]
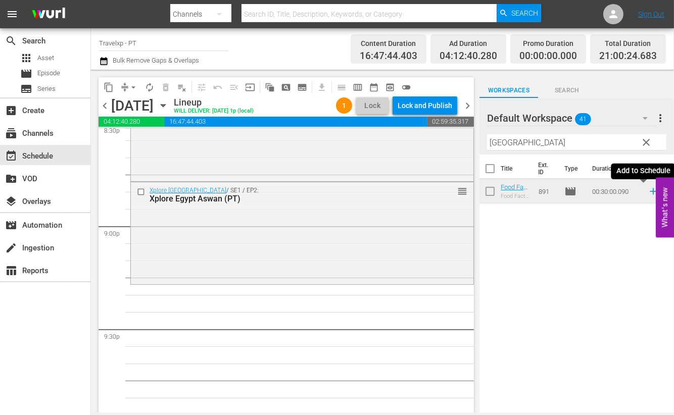
click at [648, 189] on icon at bounding box center [653, 191] width 11 height 11
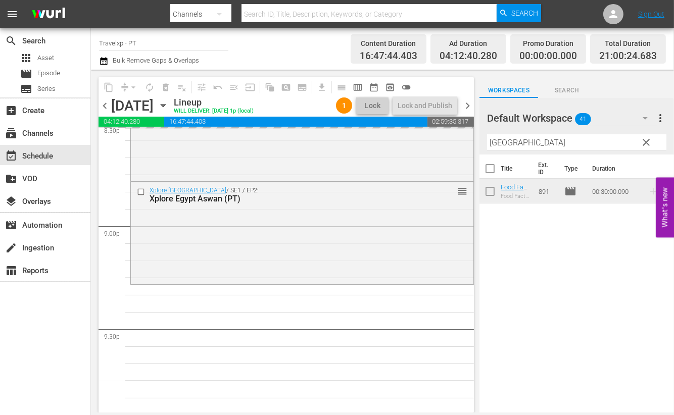
click at [501, 140] on input "[GEOGRAPHIC_DATA]" at bounding box center [576, 142] width 179 height 16
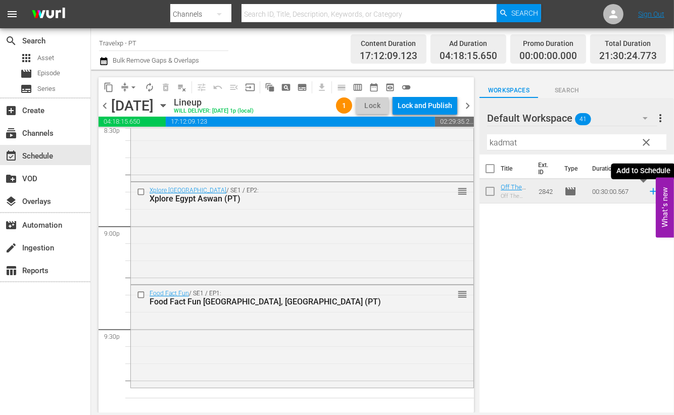
click at [648, 190] on icon at bounding box center [653, 191] width 11 height 11
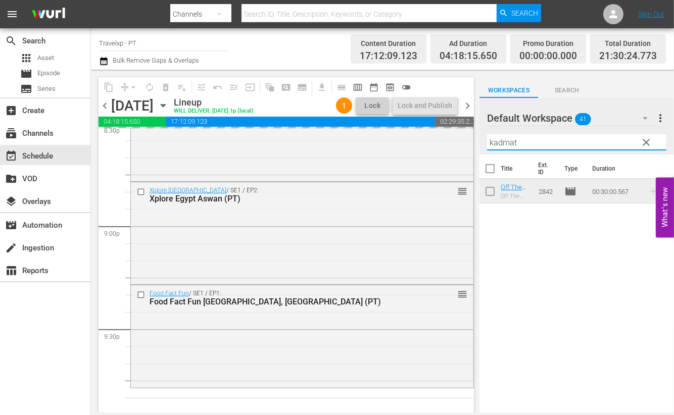
click at [513, 143] on input "kadmat" at bounding box center [576, 142] width 179 height 16
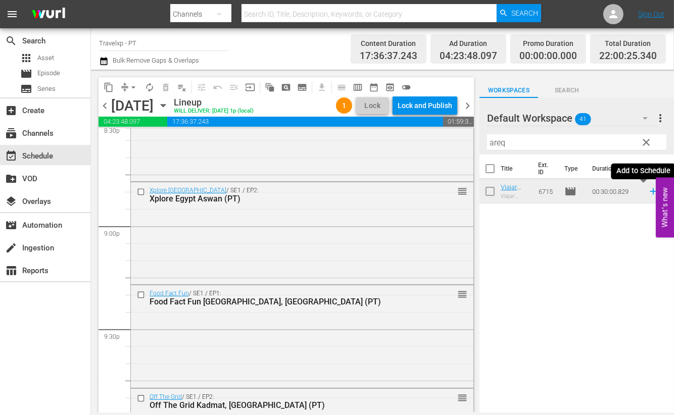
click at [648, 192] on icon at bounding box center [653, 191] width 11 height 11
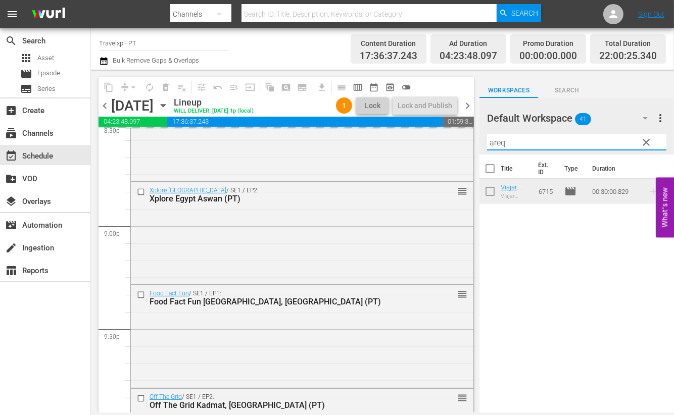
click at [498, 142] on input "areq" at bounding box center [576, 142] width 179 height 16
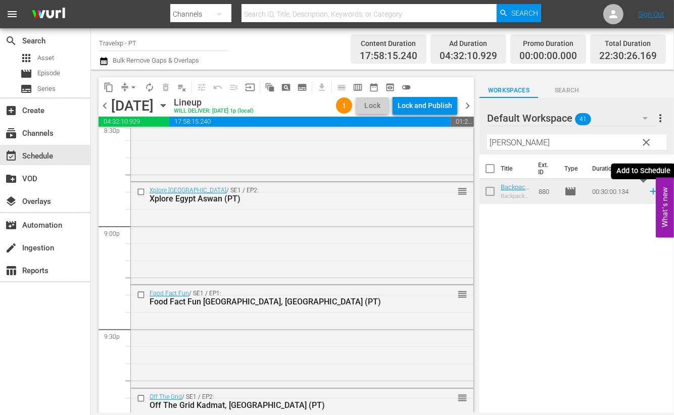
click at [650, 191] on icon at bounding box center [653, 191] width 7 height 7
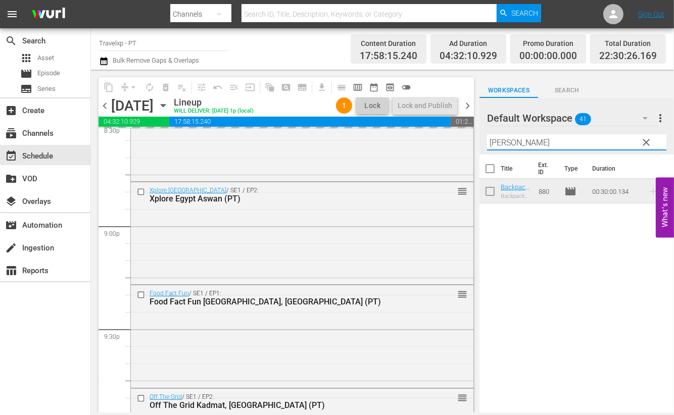
click at [495, 140] on input "[PERSON_NAME]" at bounding box center [576, 142] width 179 height 16
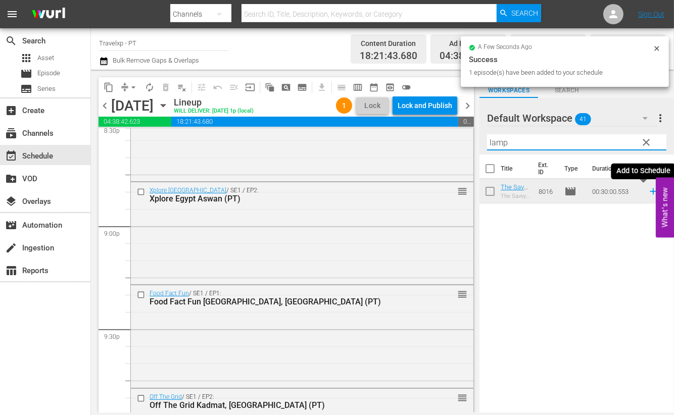
click at [650, 191] on icon at bounding box center [653, 191] width 7 height 7
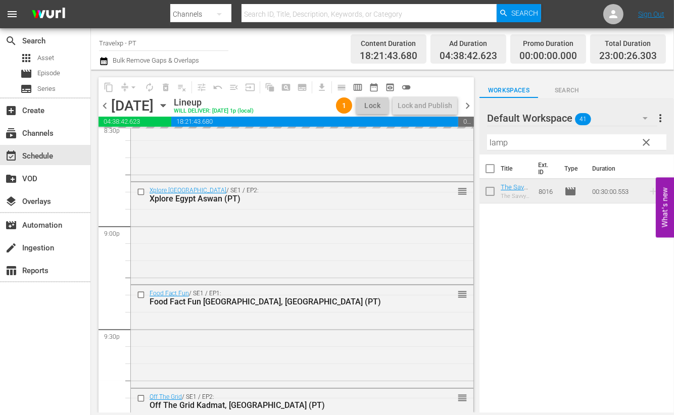
click at [500, 144] on input "lamp" at bounding box center [576, 142] width 179 height 16
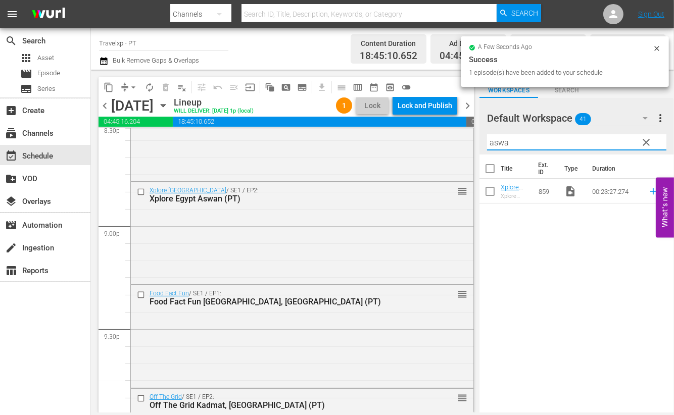
type input "aswa"
click at [648, 192] on icon at bounding box center [653, 191] width 11 height 11
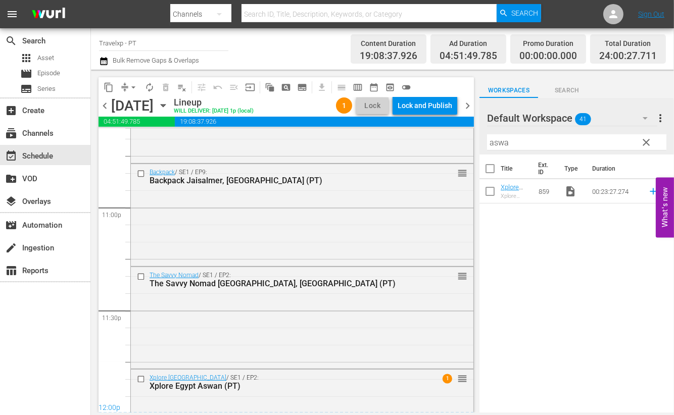
scroll to position [4722, 0]
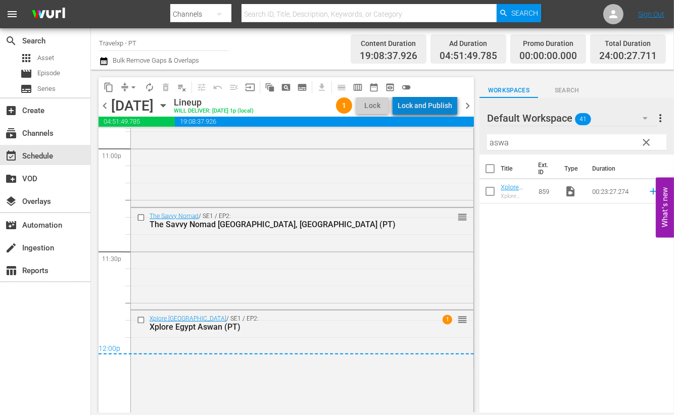
click at [445, 101] on div "Lock and Publish" at bounding box center [425, 106] width 55 height 18
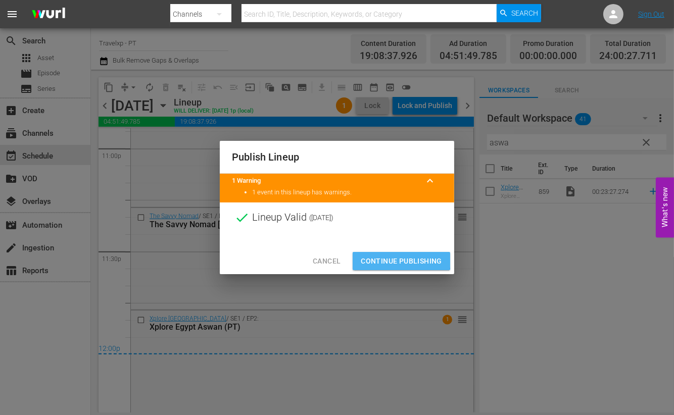
click at [398, 260] on span "Continue Publishing" at bounding box center [401, 261] width 81 height 13
